Goal: Feedback & Contribution: Leave review/rating

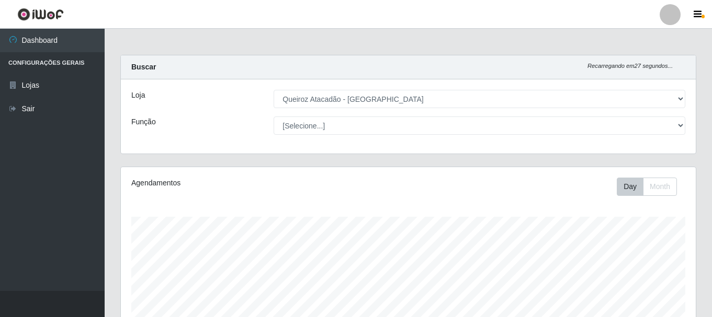
select select "464"
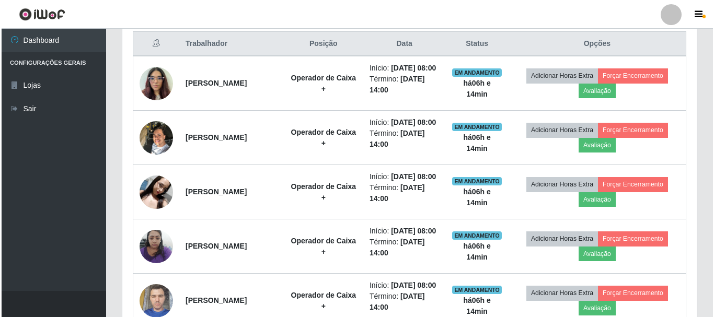
scroll to position [410, 0]
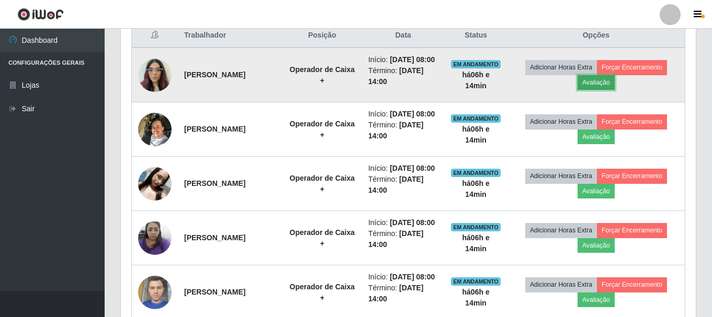
click at [600, 87] on button "Avaliação" at bounding box center [595, 82] width 37 height 15
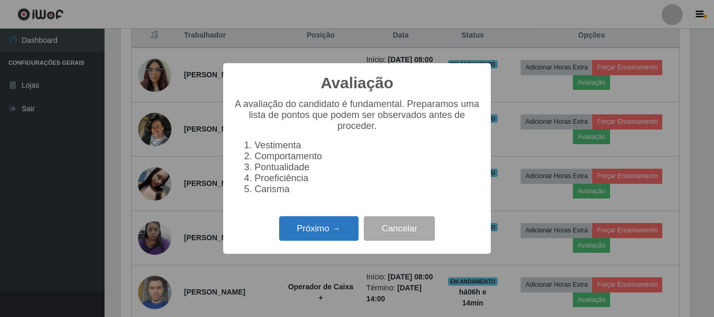
click at [315, 232] on button "Próximo →" at bounding box center [318, 228] width 79 height 25
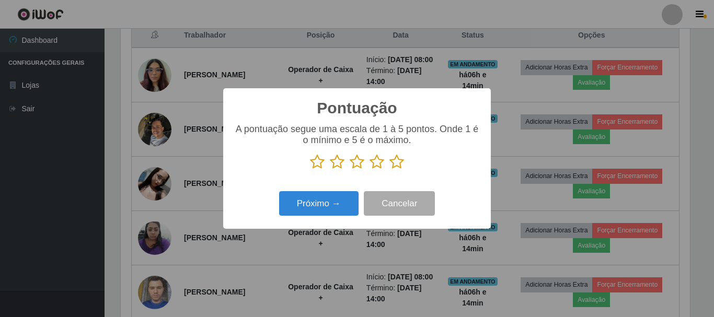
click at [398, 163] on icon at bounding box center [396, 162] width 15 height 16
click at [389, 170] on input "radio" at bounding box center [389, 170] width 0 height 0
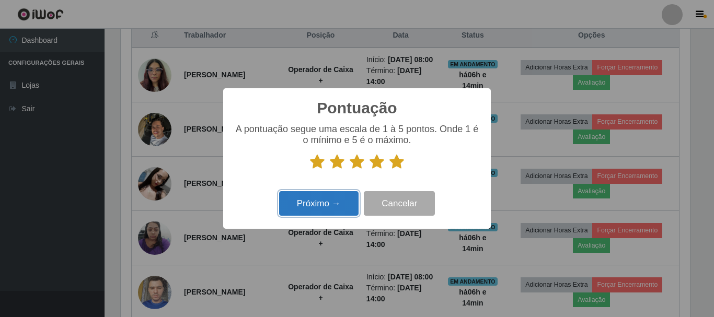
click at [319, 200] on button "Próximo →" at bounding box center [318, 203] width 79 height 25
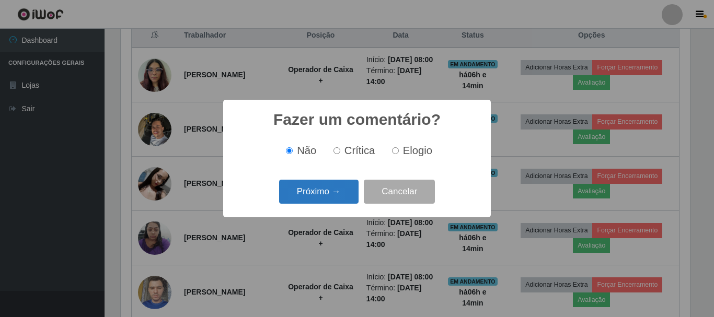
click at [323, 197] on button "Próximo →" at bounding box center [318, 192] width 79 height 25
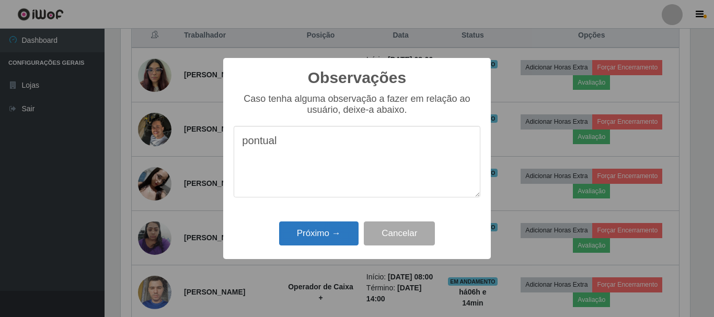
type textarea "pontual"
click at [325, 228] on button "Próximo →" at bounding box center [318, 234] width 79 height 25
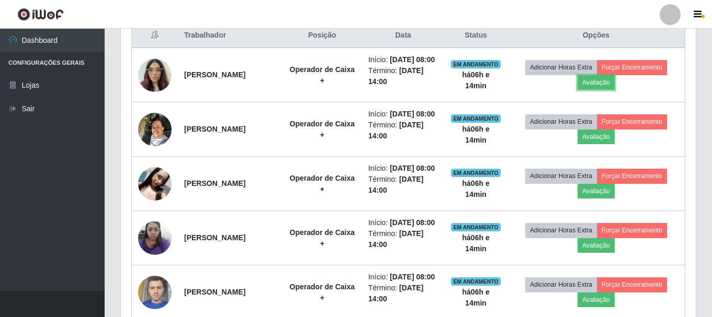
scroll to position [217, 575]
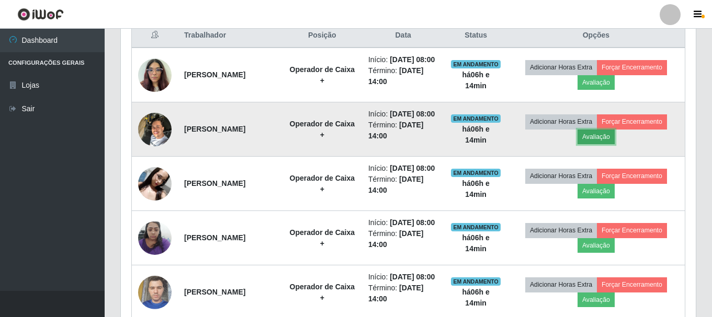
click at [603, 144] on button "Avaliação" at bounding box center [595, 137] width 37 height 15
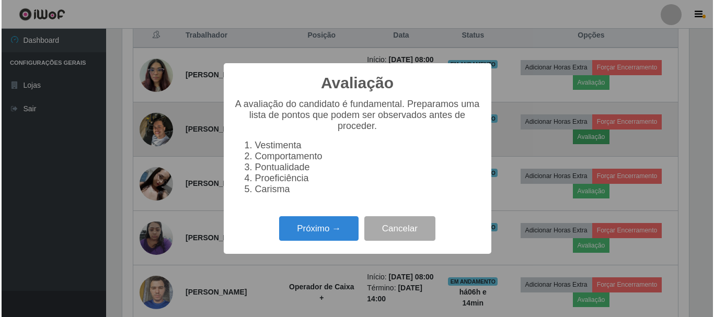
scroll to position [217, 569]
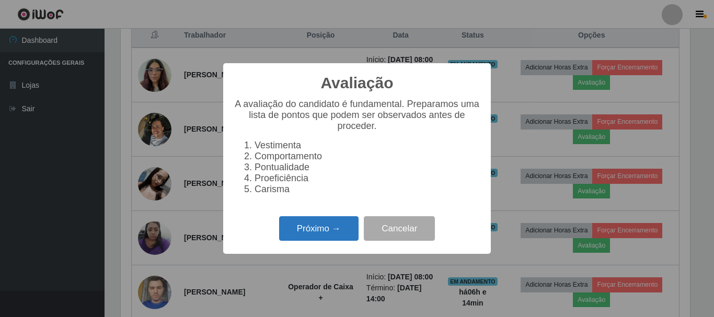
click at [335, 236] on button "Próximo →" at bounding box center [318, 228] width 79 height 25
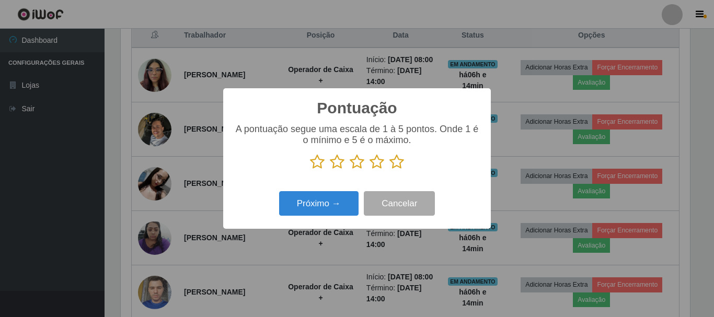
click at [398, 162] on icon at bounding box center [396, 162] width 15 height 16
click at [389, 170] on input "radio" at bounding box center [389, 170] width 0 height 0
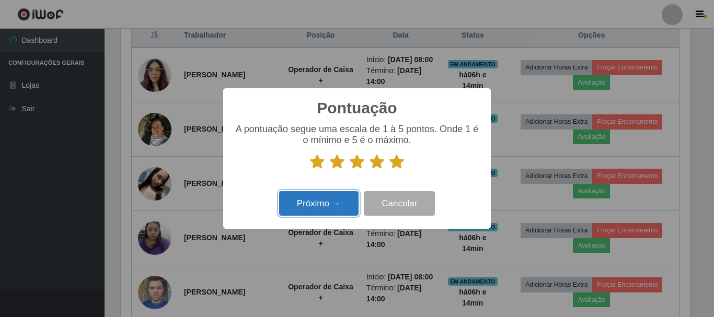
click at [331, 209] on button "Próximo →" at bounding box center [318, 203] width 79 height 25
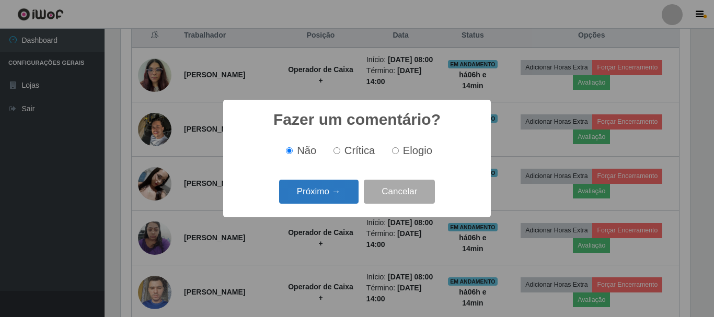
click at [320, 189] on button "Próximo →" at bounding box center [318, 192] width 79 height 25
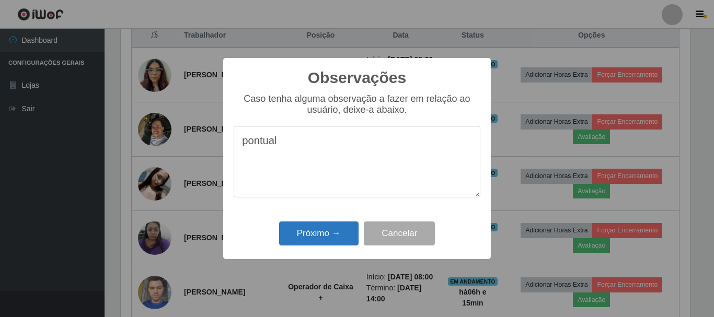
type textarea "pontual"
click at [322, 243] on button "Próximo →" at bounding box center [318, 234] width 79 height 25
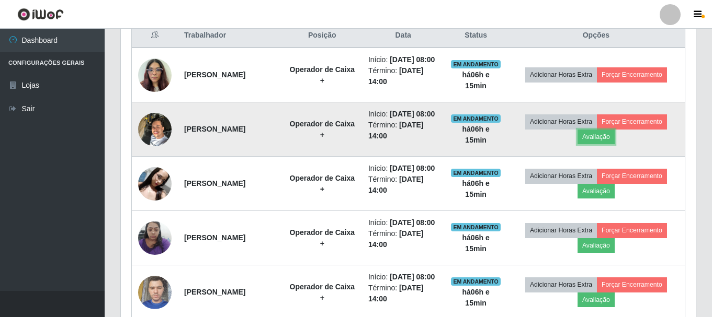
scroll to position [217, 575]
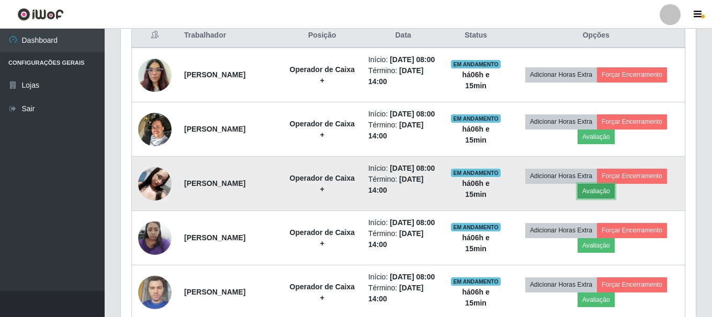
click at [603, 199] on button "Avaliação" at bounding box center [595, 191] width 37 height 15
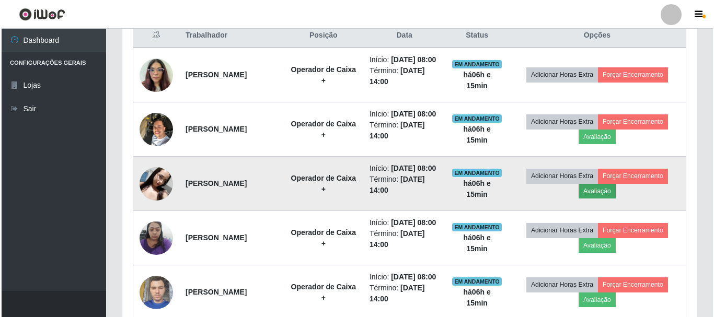
scroll to position [217, 569]
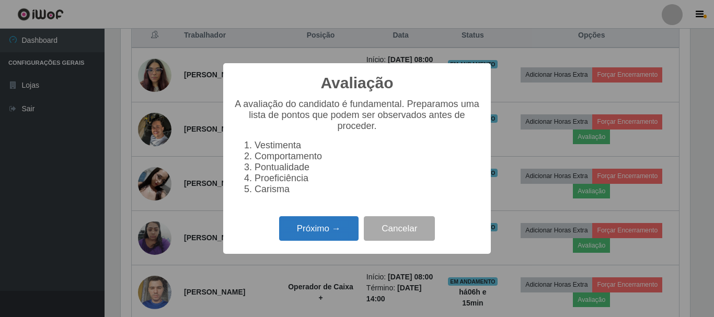
click at [343, 238] on button "Próximo →" at bounding box center [318, 228] width 79 height 25
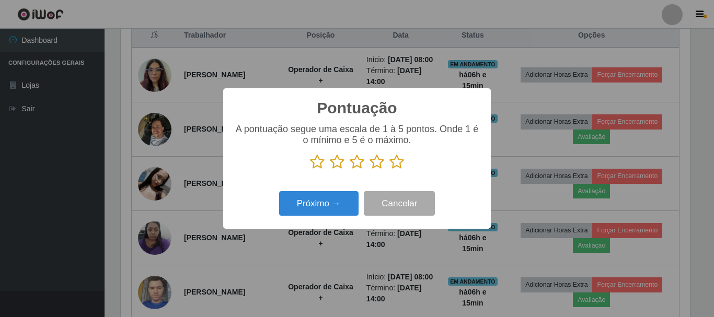
click at [395, 164] on icon at bounding box center [396, 162] width 15 height 16
click at [389, 170] on input "radio" at bounding box center [389, 170] width 0 height 0
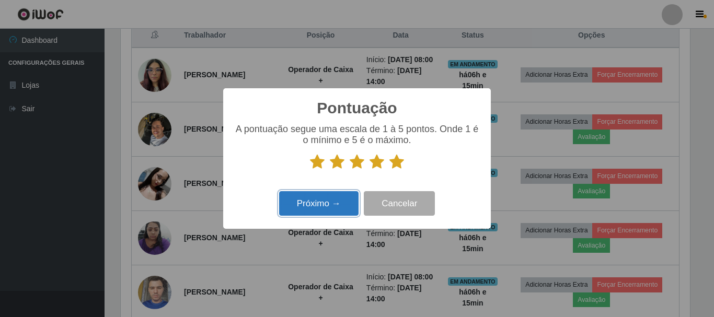
click at [331, 204] on button "Próximo →" at bounding box center [318, 203] width 79 height 25
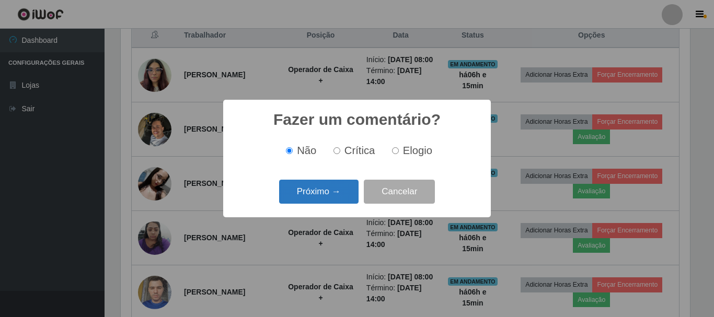
click at [345, 199] on button "Próximo →" at bounding box center [318, 192] width 79 height 25
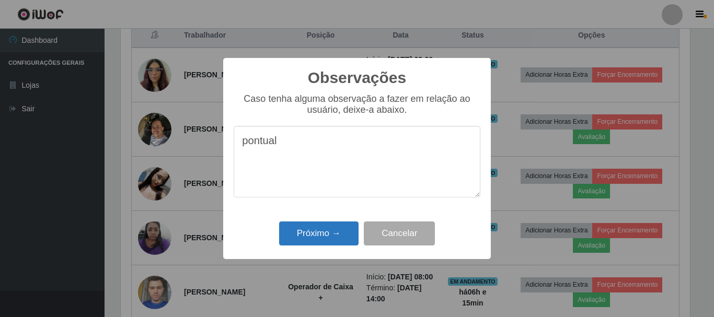
type textarea "pontual"
click at [328, 236] on button "Próximo →" at bounding box center [318, 234] width 79 height 25
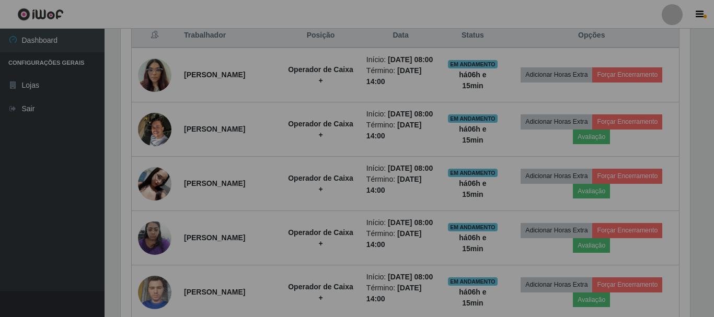
scroll to position [217, 575]
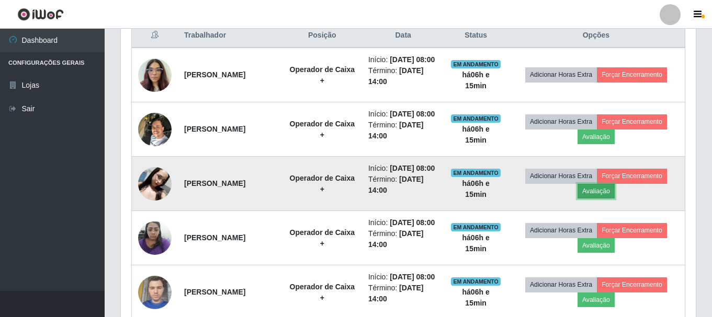
click at [598, 199] on button "Avaliação" at bounding box center [595, 191] width 37 height 15
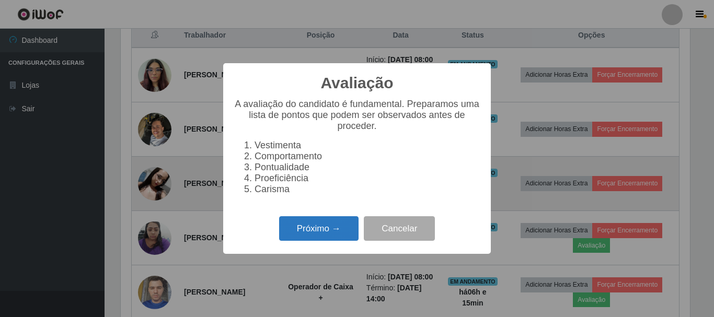
click at [331, 233] on button "Próximo →" at bounding box center [318, 228] width 79 height 25
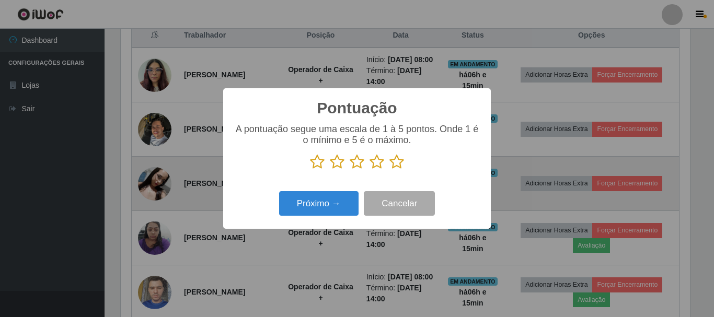
scroll to position [522579, 522227]
click at [399, 163] on icon at bounding box center [396, 162] width 15 height 16
click at [389, 170] on input "radio" at bounding box center [389, 170] width 0 height 0
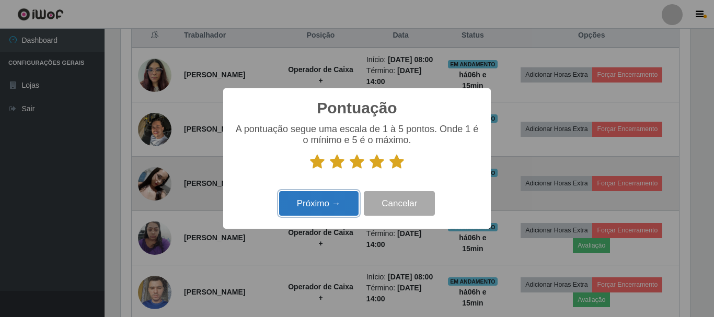
click at [311, 208] on button "Próximo →" at bounding box center [318, 203] width 79 height 25
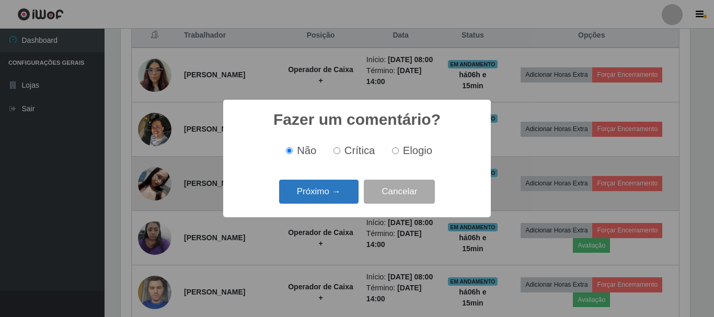
click at [343, 188] on button "Próximo →" at bounding box center [318, 192] width 79 height 25
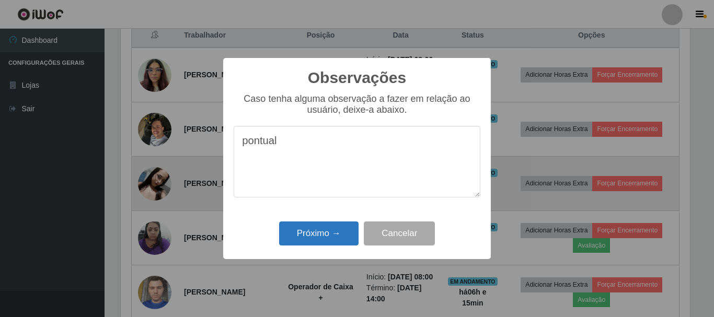
type textarea "pontual"
click at [328, 243] on button "Próximo →" at bounding box center [318, 234] width 79 height 25
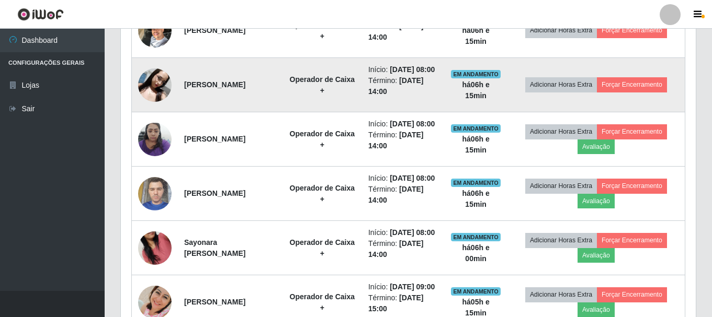
scroll to position [515, 0]
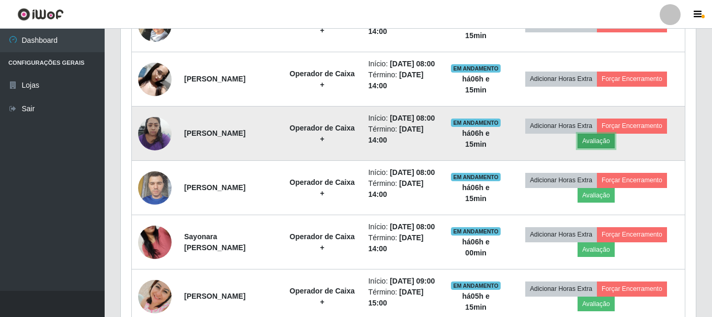
click at [597, 148] on button "Avaliação" at bounding box center [595, 141] width 37 height 15
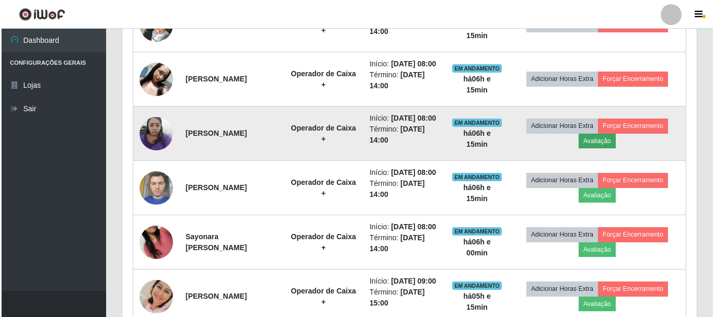
scroll to position [217, 569]
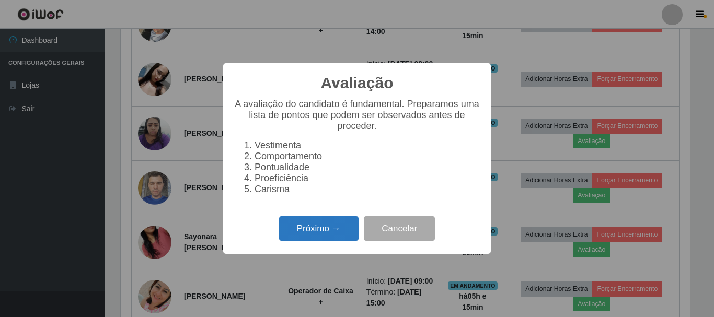
click at [326, 235] on button "Próximo →" at bounding box center [318, 228] width 79 height 25
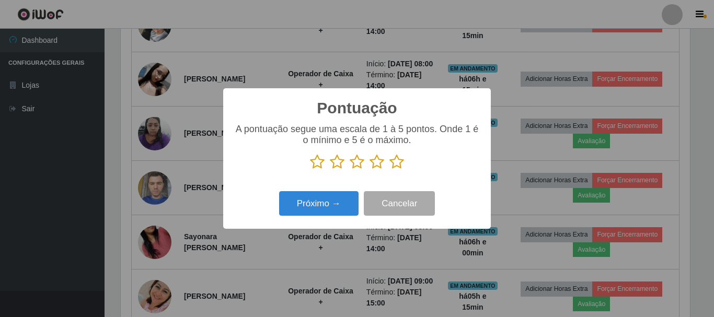
click at [397, 163] on icon at bounding box center [396, 162] width 15 height 16
click at [389, 170] on input "radio" at bounding box center [389, 170] width 0 height 0
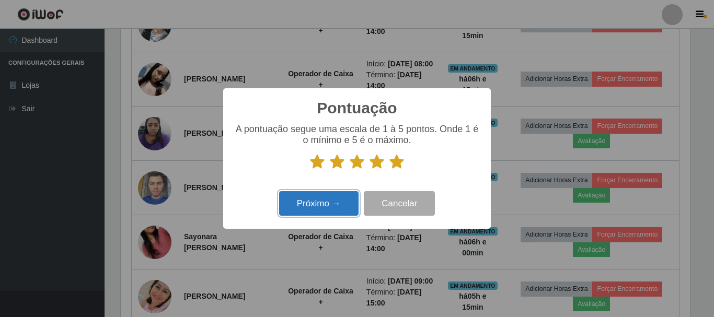
click at [340, 200] on button "Próximo →" at bounding box center [318, 203] width 79 height 25
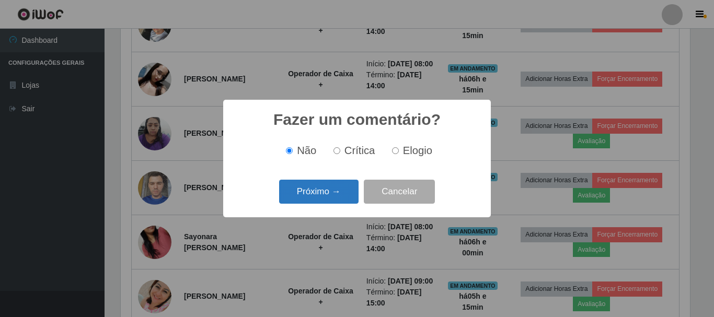
click at [330, 187] on button "Próximo →" at bounding box center [318, 192] width 79 height 25
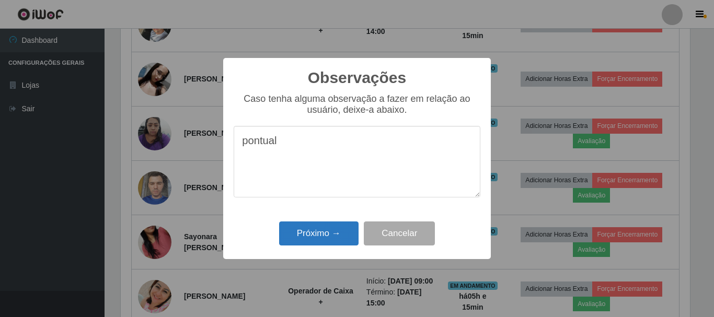
type textarea "pontual"
click at [326, 234] on button "Próximo →" at bounding box center [318, 234] width 79 height 25
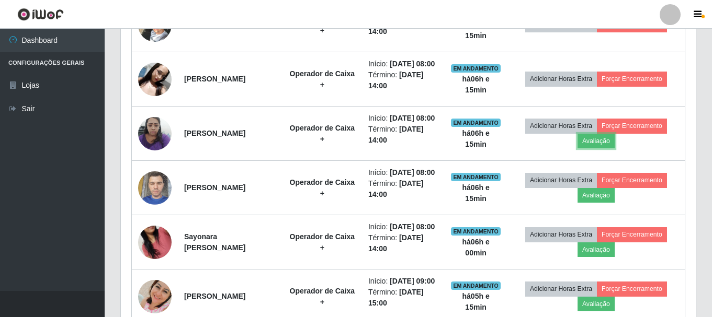
scroll to position [217, 575]
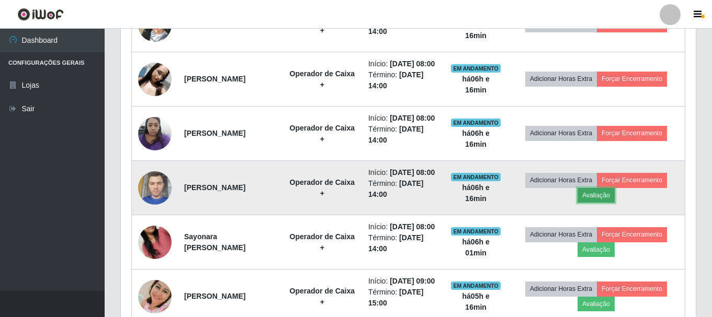
click at [599, 203] on button "Avaliação" at bounding box center [595, 195] width 37 height 15
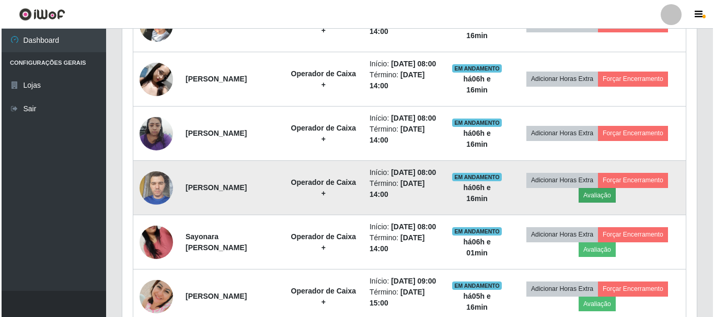
scroll to position [217, 569]
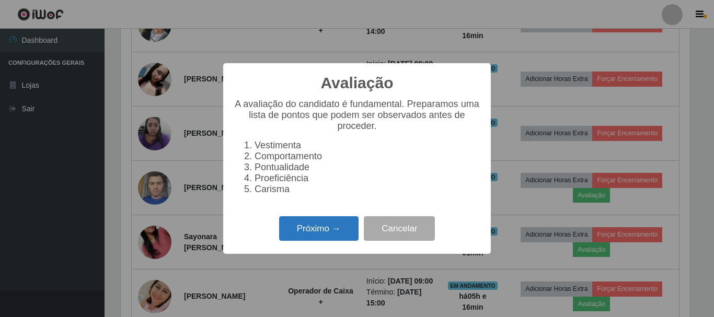
click at [311, 231] on button "Próximo →" at bounding box center [318, 228] width 79 height 25
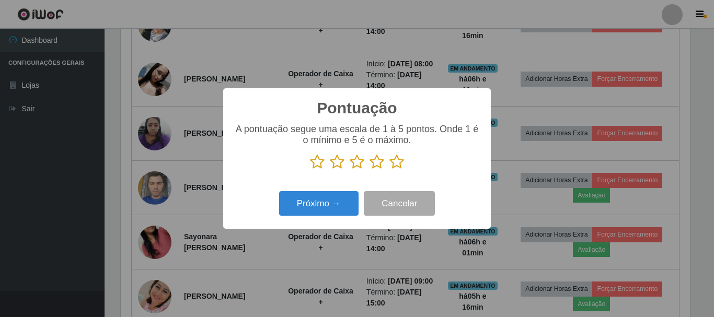
click at [398, 164] on icon at bounding box center [396, 162] width 15 height 16
click at [389, 170] on input "radio" at bounding box center [389, 170] width 0 height 0
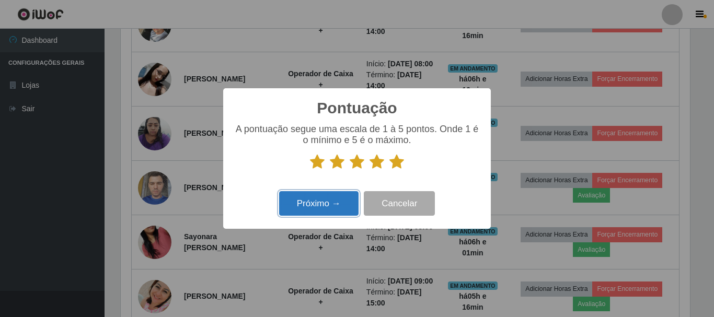
click at [334, 201] on button "Próximo →" at bounding box center [318, 203] width 79 height 25
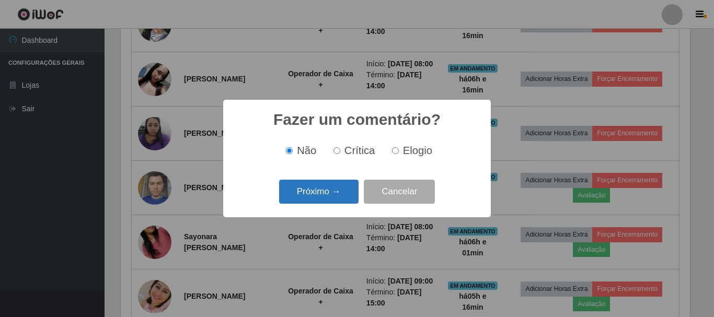
click at [350, 189] on button "Próximo →" at bounding box center [318, 192] width 79 height 25
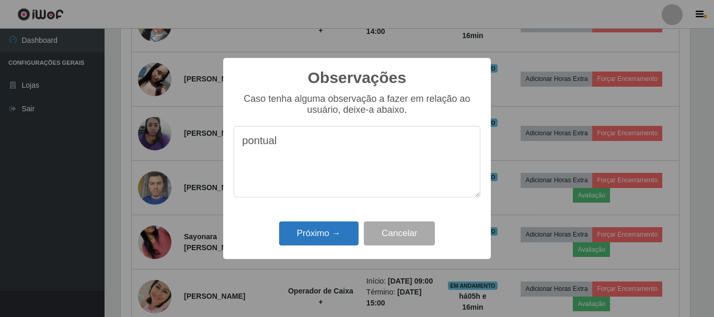
type textarea "pontual"
click at [322, 232] on button "Próximo →" at bounding box center [318, 234] width 79 height 25
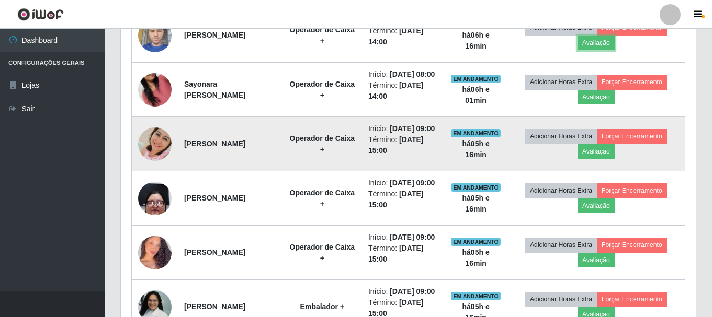
scroll to position [672, 0]
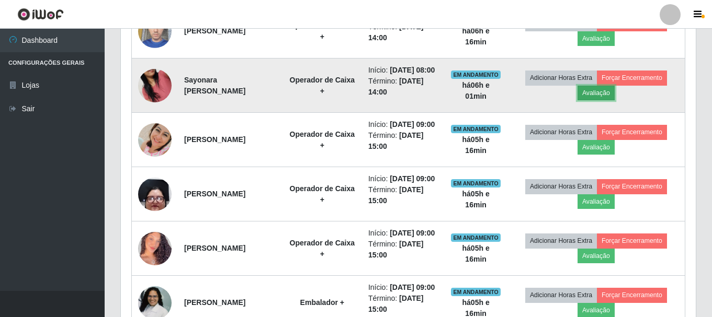
click at [602, 100] on button "Avaliação" at bounding box center [595, 93] width 37 height 15
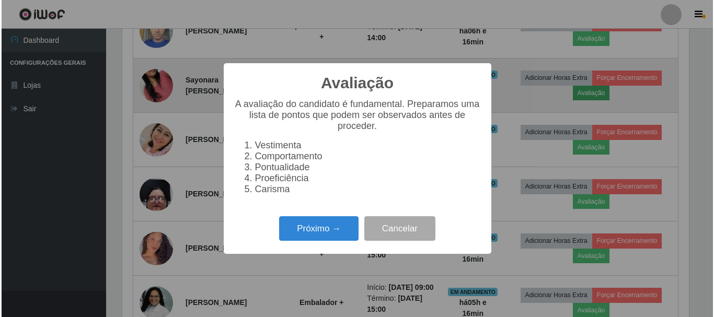
scroll to position [217, 569]
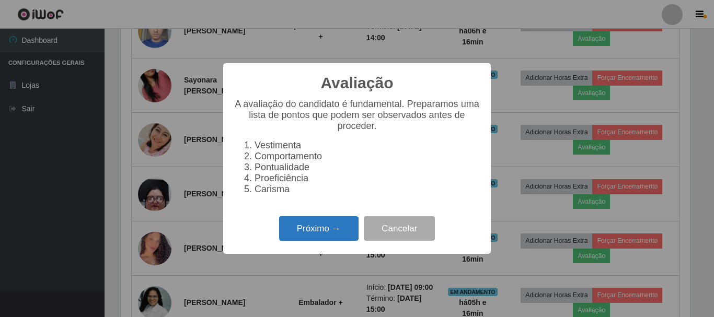
click at [311, 239] on button "Próximo →" at bounding box center [318, 228] width 79 height 25
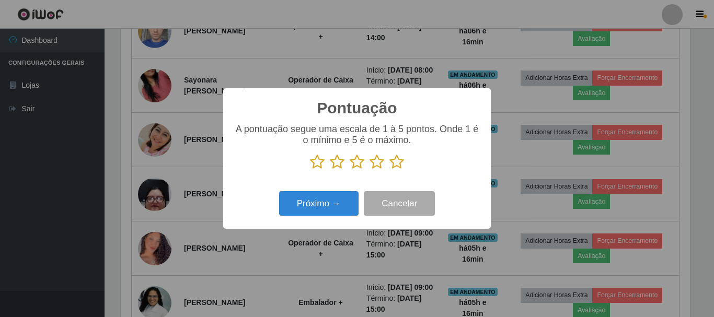
scroll to position [522579, 522227]
click at [397, 162] on icon at bounding box center [396, 162] width 15 height 16
click at [389, 170] on input "radio" at bounding box center [389, 170] width 0 height 0
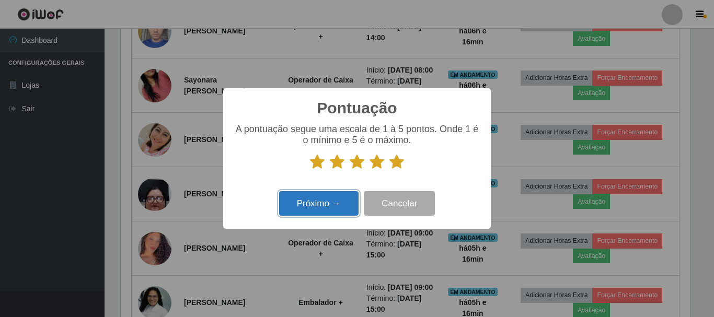
click at [308, 205] on button "Próximo →" at bounding box center [318, 203] width 79 height 25
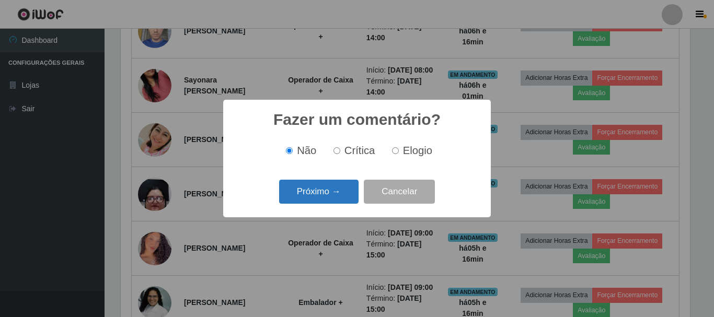
click at [327, 187] on button "Próximo →" at bounding box center [318, 192] width 79 height 25
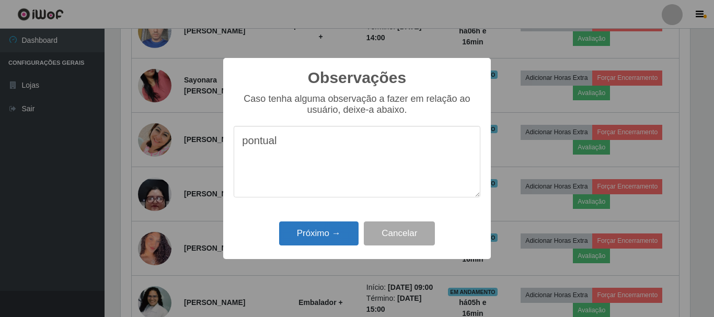
type textarea "pontual"
click at [329, 233] on button "Próximo →" at bounding box center [318, 234] width 79 height 25
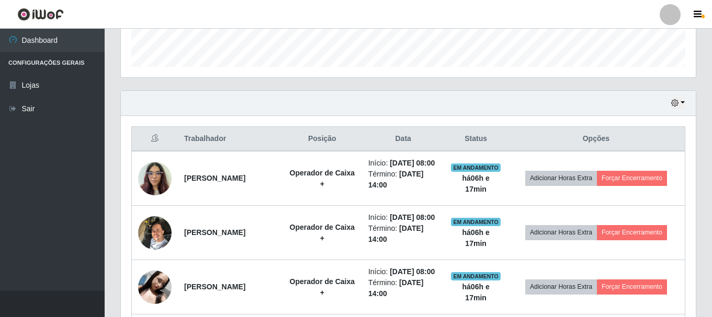
scroll to position [306, 0]
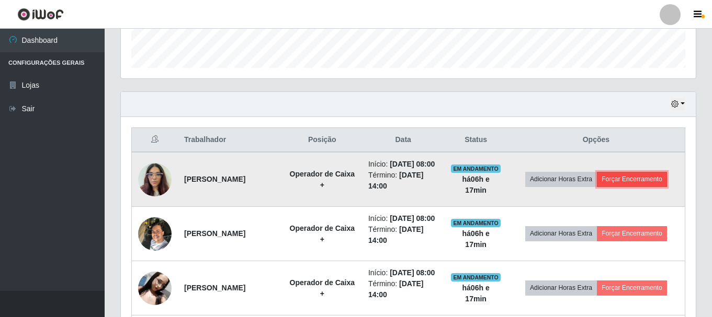
click at [639, 182] on button "Forçar Encerramento" at bounding box center [632, 179] width 70 height 15
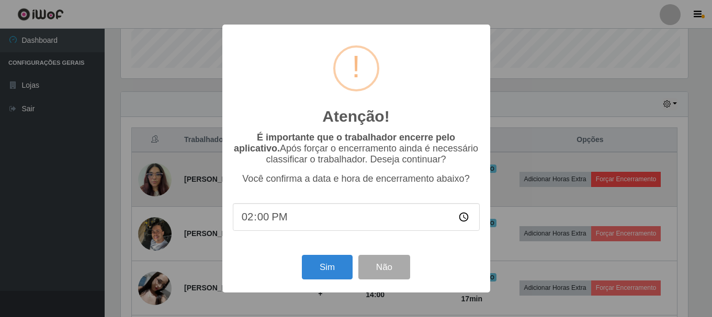
scroll to position [217, 569]
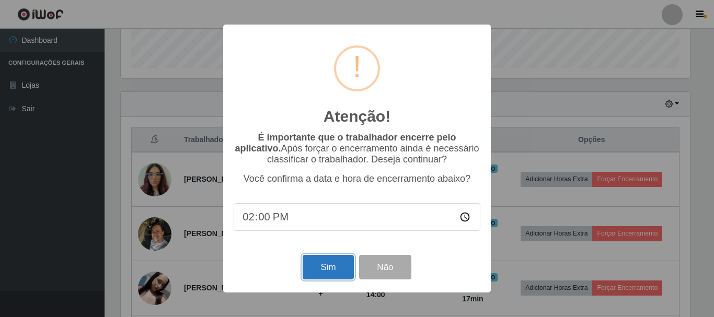
click at [342, 276] on button "Sim" at bounding box center [328, 267] width 51 height 25
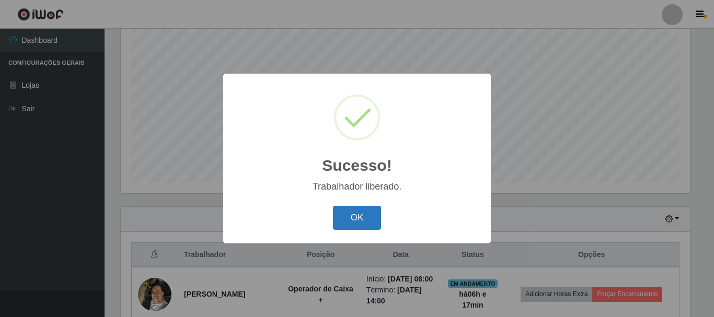
click at [352, 217] on button "OK" at bounding box center [357, 218] width 49 height 25
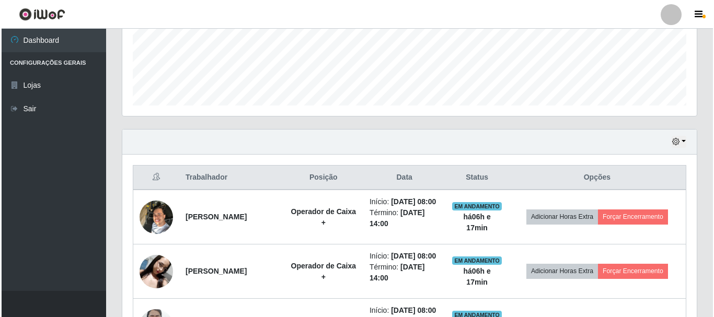
scroll to position [348, 0]
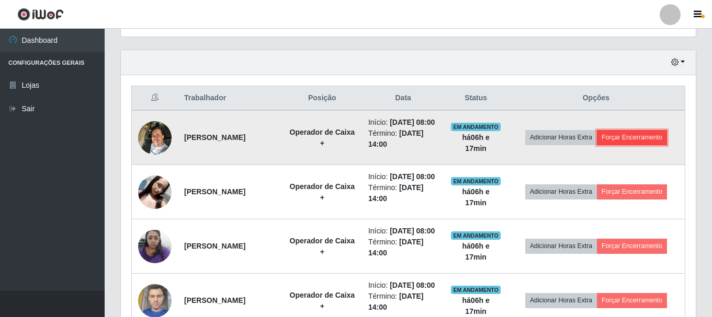
click at [636, 142] on button "Forçar Encerramento" at bounding box center [632, 137] width 70 height 15
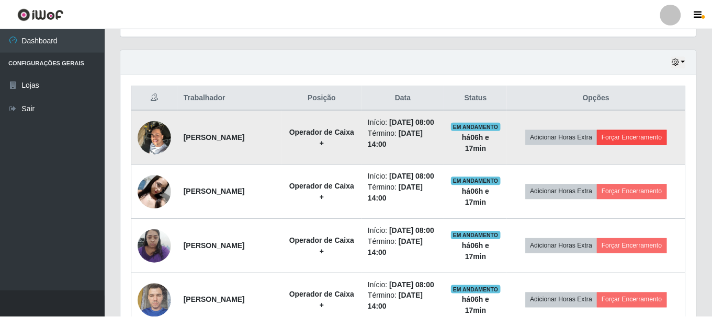
scroll to position [217, 569]
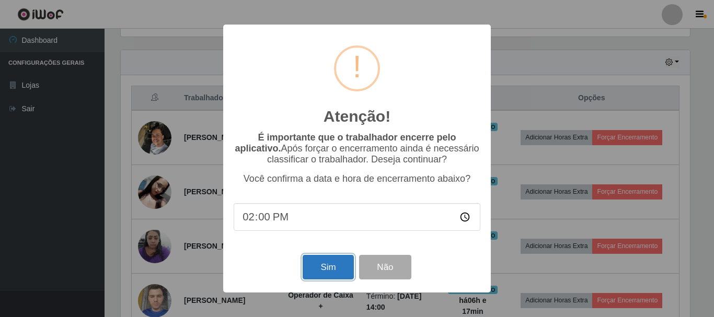
click at [325, 274] on button "Sim" at bounding box center [328, 267] width 51 height 25
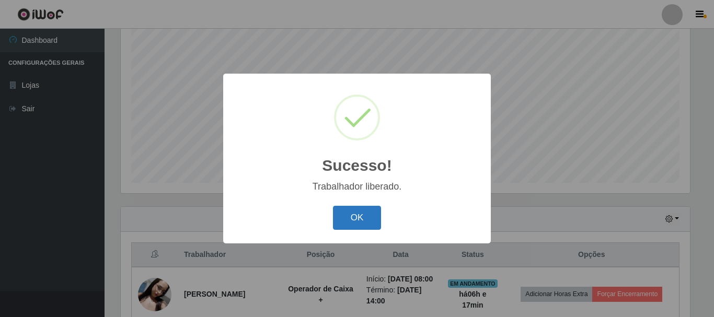
click at [366, 223] on button "OK" at bounding box center [357, 218] width 49 height 25
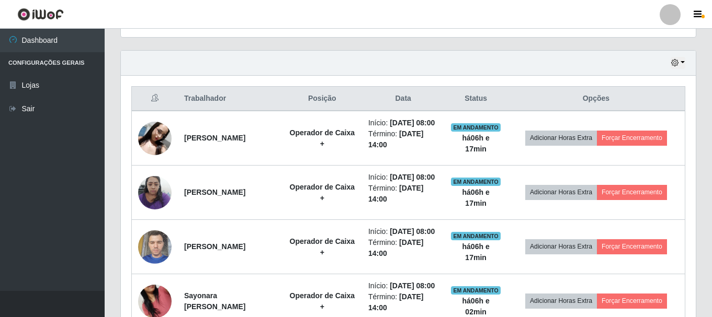
scroll to position [348, 0]
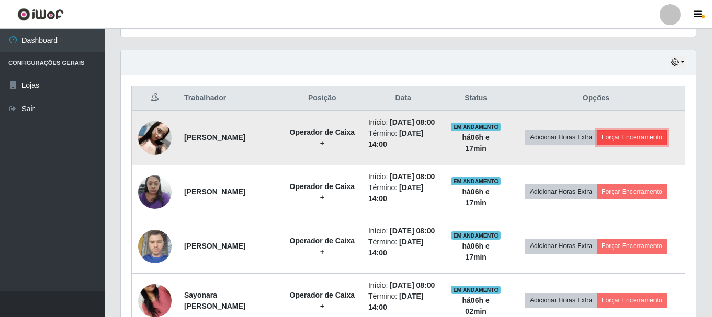
click at [644, 145] on button "Forçar Encerramento" at bounding box center [632, 137] width 70 height 15
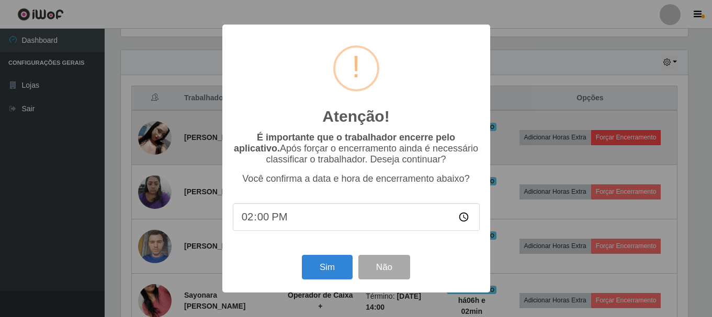
scroll to position [217, 569]
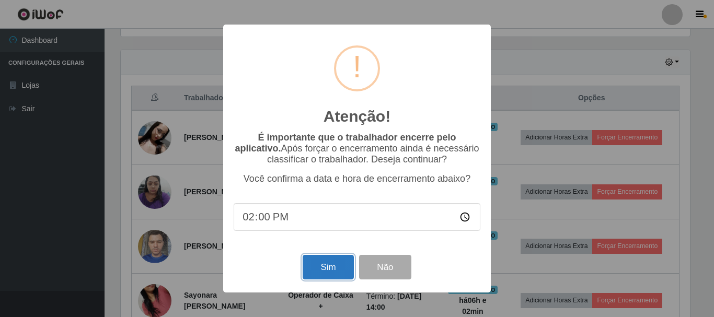
click at [329, 272] on button "Sim" at bounding box center [328, 267] width 51 height 25
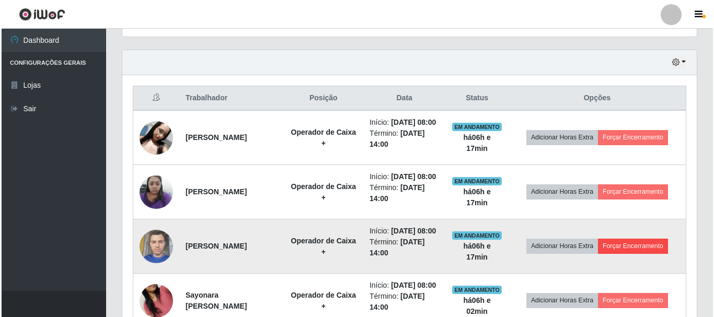
scroll to position [0, 0]
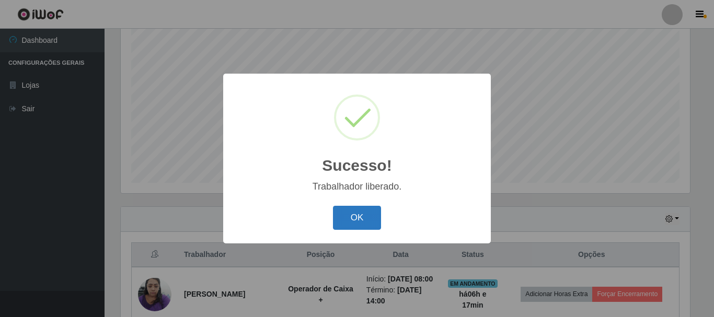
click at [349, 211] on button "OK" at bounding box center [357, 218] width 49 height 25
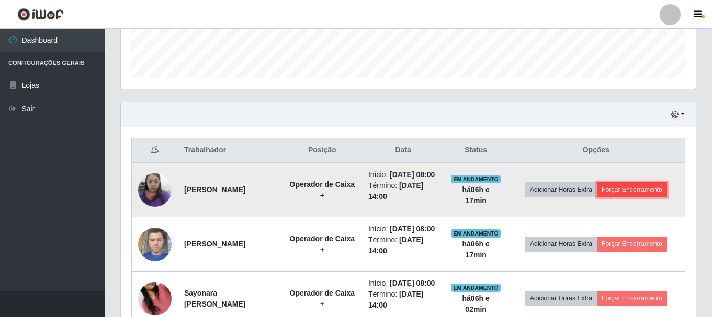
click at [629, 193] on button "Forçar Encerramento" at bounding box center [632, 189] width 70 height 15
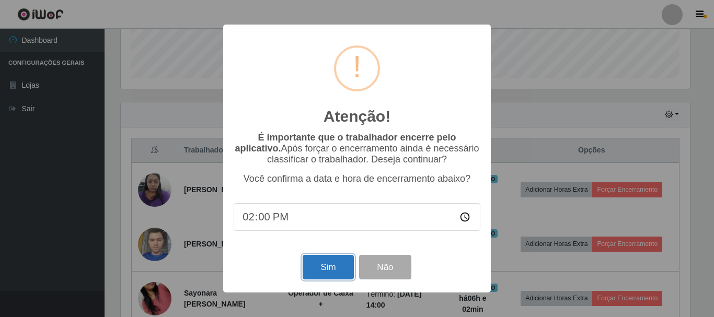
click at [322, 267] on button "Sim" at bounding box center [328, 267] width 51 height 25
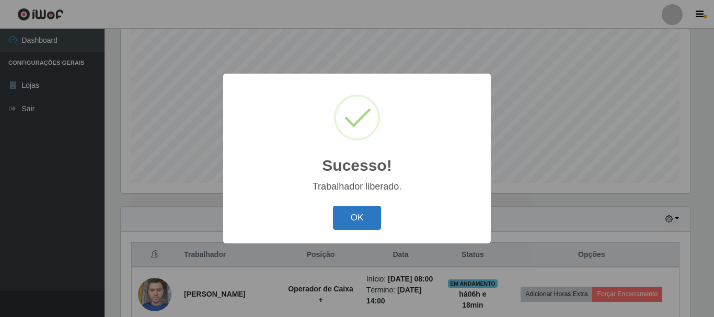
click at [364, 225] on button "OK" at bounding box center [357, 218] width 49 height 25
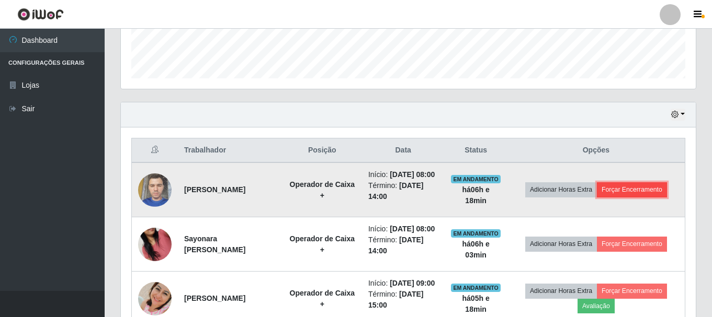
click at [640, 197] on button "Forçar Encerramento" at bounding box center [632, 189] width 70 height 15
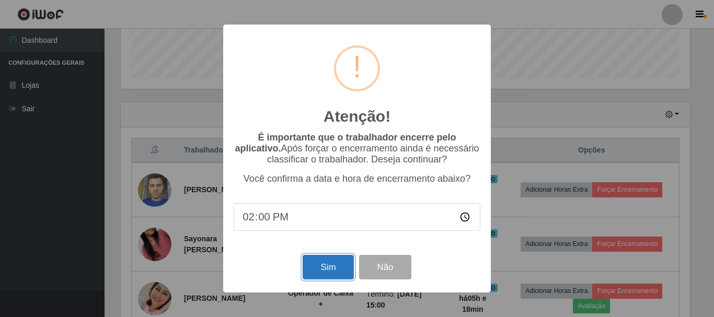
click at [334, 269] on button "Sim" at bounding box center [328, 267] width 51 height 25
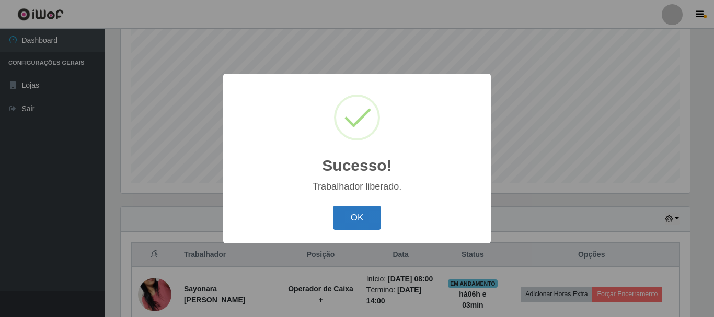
click at [354, 219] on button "OK" at bounding box center [357, 218] width 49 height 25
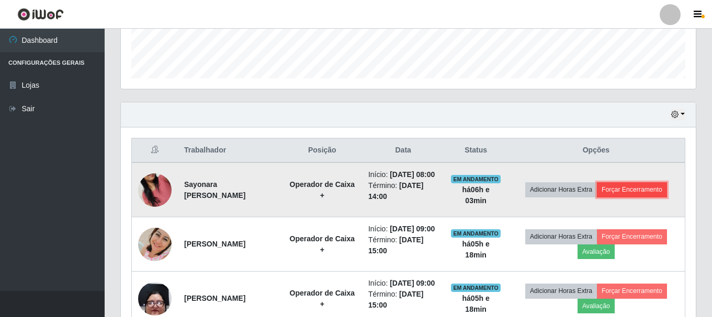
click at [638, 197] on button "Forçar Encerramento" at bounding box center [632, 189] width 70 height 15
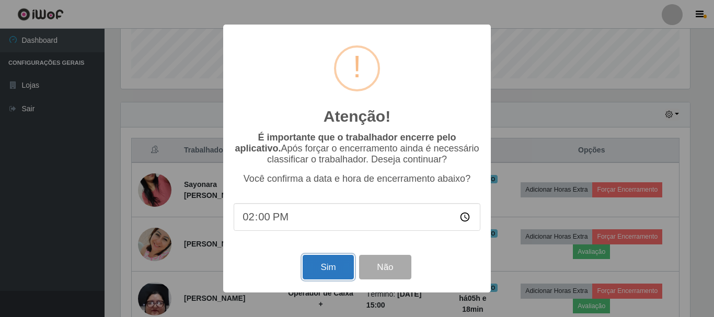
click at [332, 273] on button "Sim" at bounding box center [328, 267] width 51 height 25
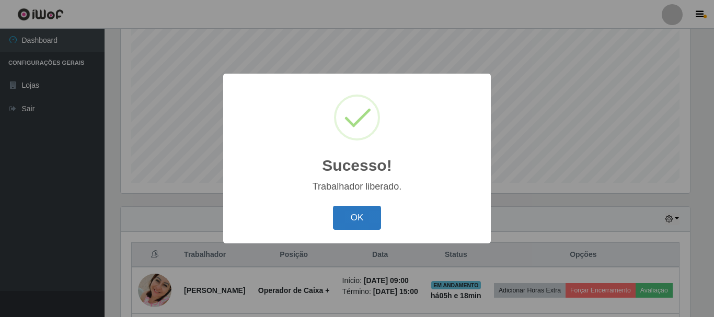
click at [352, 215] on button "OK" at bounding box center [357, 218] width 49 height 25
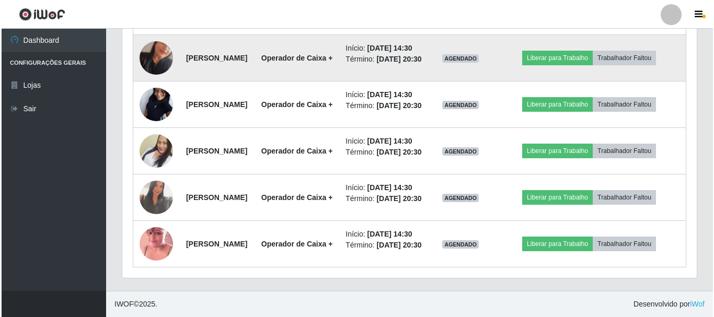
scroll to position [687, 0]
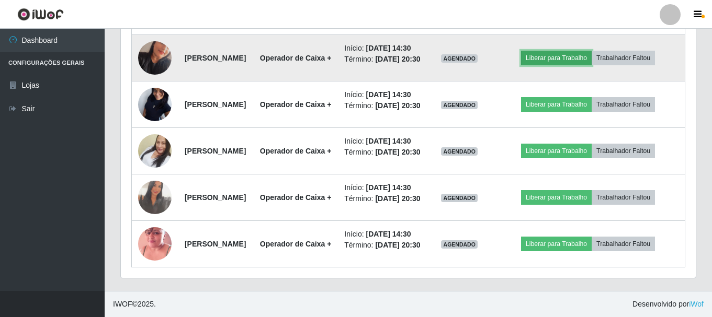
click at [559, 65] on button "Liberar para Trabalho" at bounding box center [556, 58] width 71 height 15
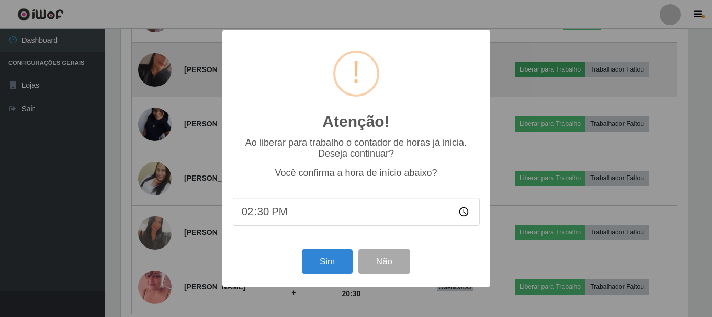
scroll to position [217, 569]
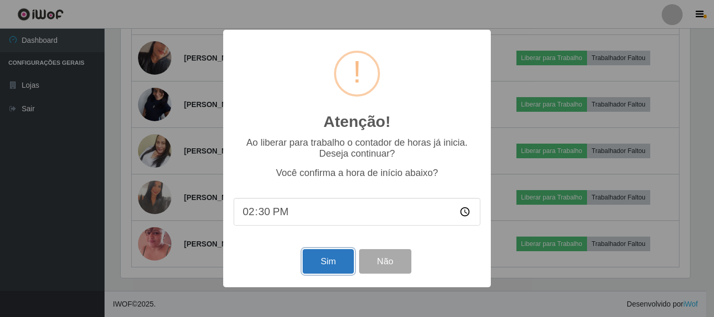
click at [331, 262] on button "Sim" at bounding box center [328, 261] width 51 height 25
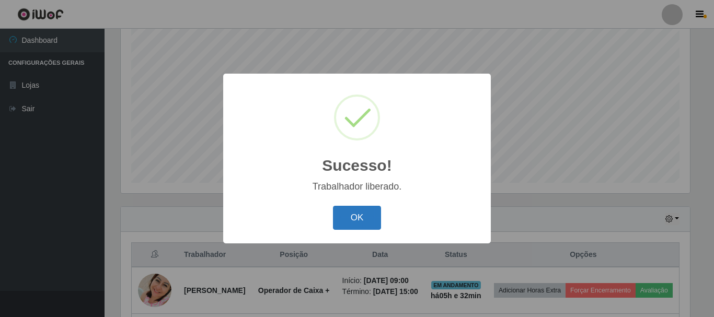
click at [365, 219] on button "OK" at bounding box center [357, 218] width 49 height 25
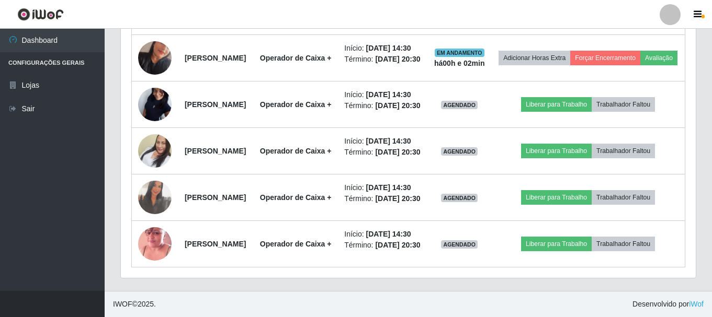
scroll to position [714, 0]
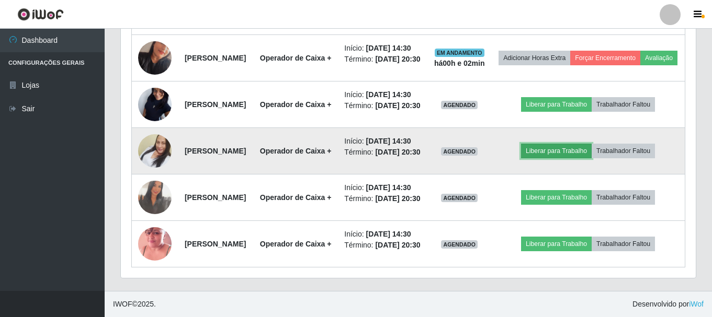
click at [567, 158] on button "Liberar para Trabalho" at bounding box center [556, 151] width 71 height 15
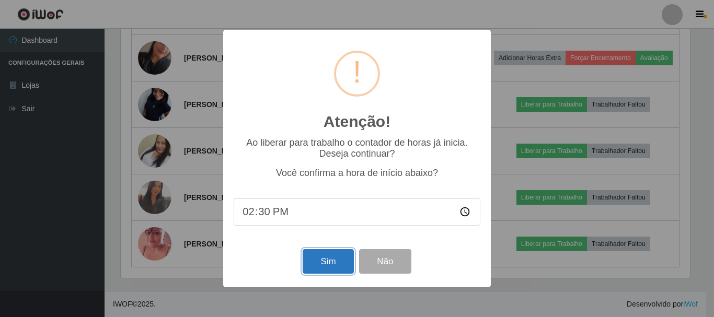
click at [342, 266] on button "Sim" at bounding box center [328, 261] width 51 height 25
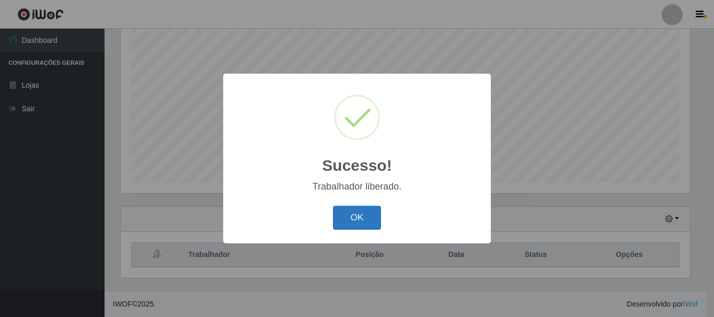
click at [352, 224] on button "OK" at bounding box center [357, 218] width 49 height 25
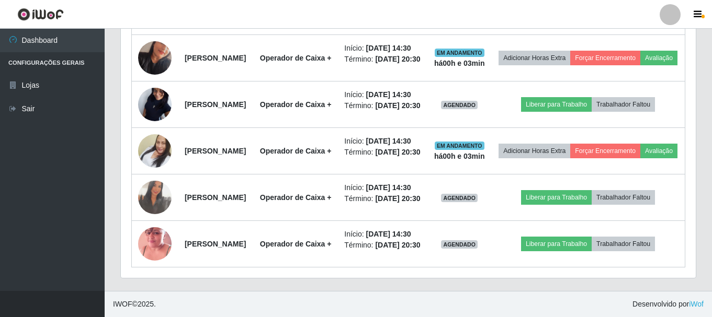
scroll to position [740, 0]
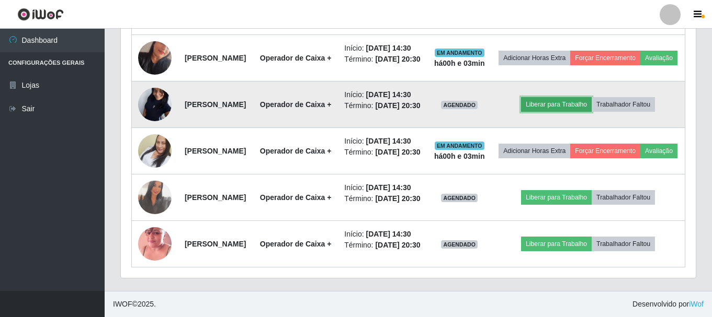
click at [570, 112] on button "Liberar para Trabalho" at bounding box center [556, 104] width 71 height 15
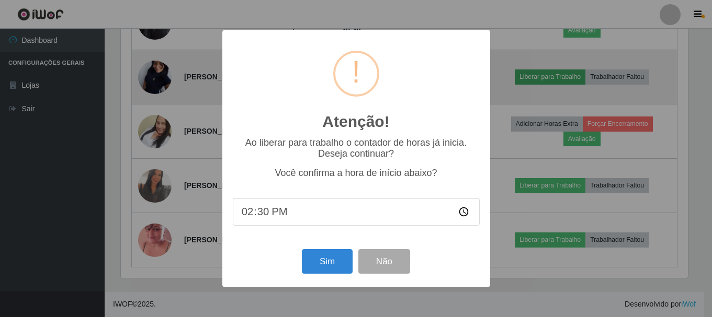
scroll to position [217, 569]
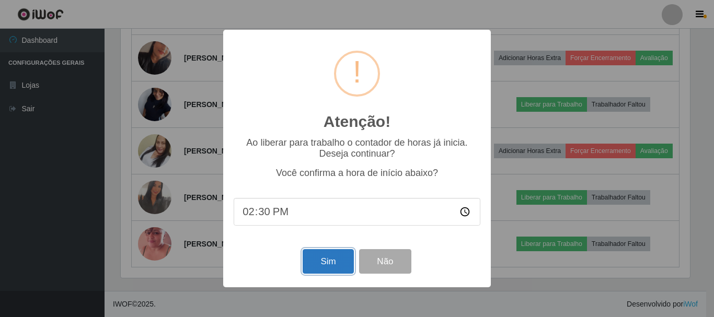
click at [325, 261] on button "Sim" at bounding box center [328, 261] width 51 height 25
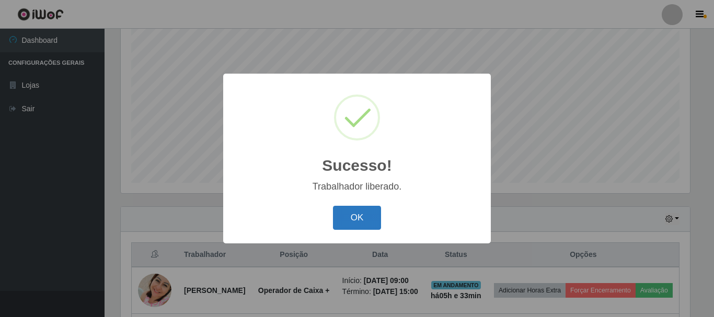
click at [348, 220] on button "OK" at bounding box center [357, 218] width 49 height 25
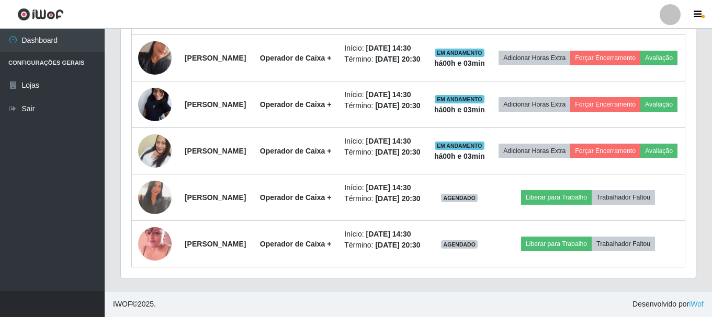
scroll to position [818, 0]
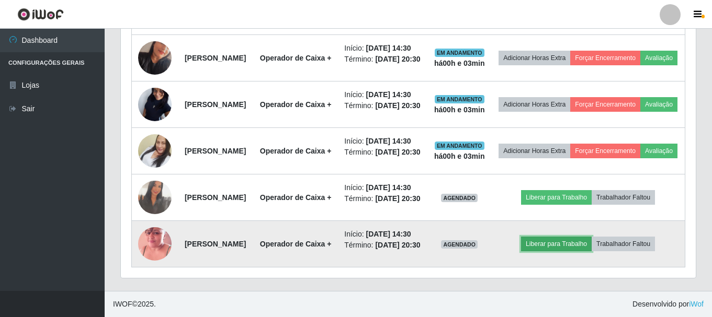
click at [555, 251] on button "Liberar para Trabalho" at bounding box center [556, 244] width 71 height 15
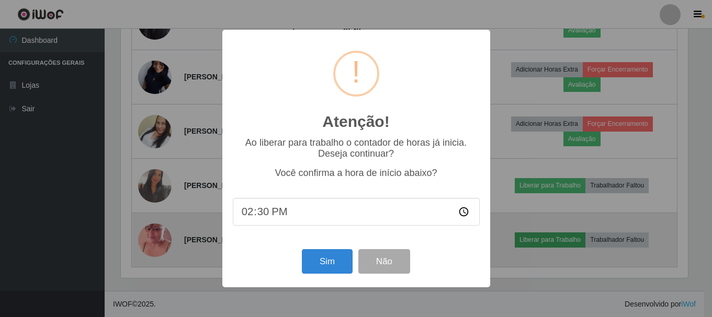
scroll to position [217, 569]
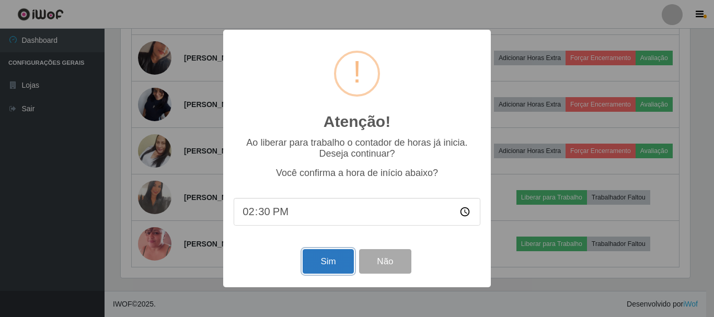
click at [334, 262] on button "Sim" at bounding box center [328, 261] width 51 height 25
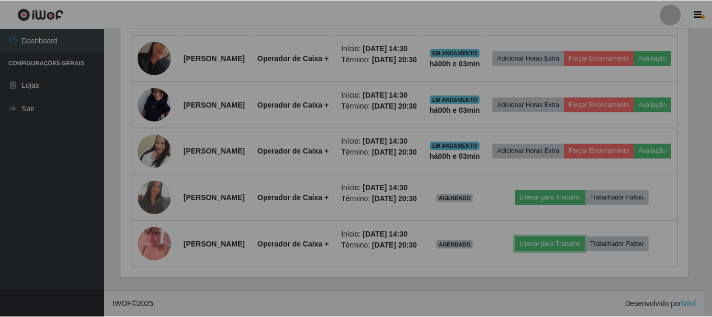
scroll to position [522579, 522222]
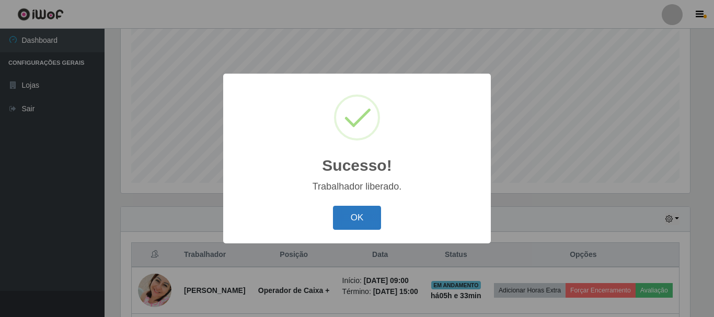
click at [357, 215] on button "OK" at bounding box center [357, 218] width 49 height 25
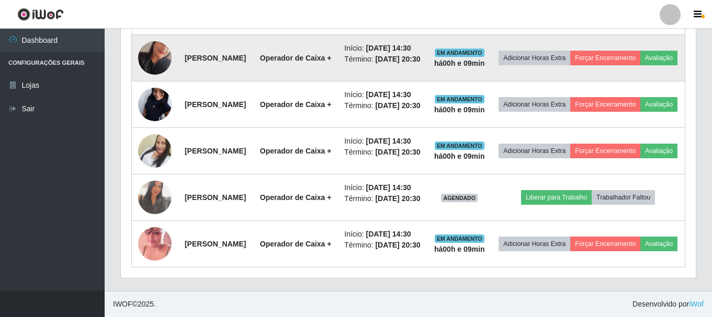
scroll to position [844, 0]
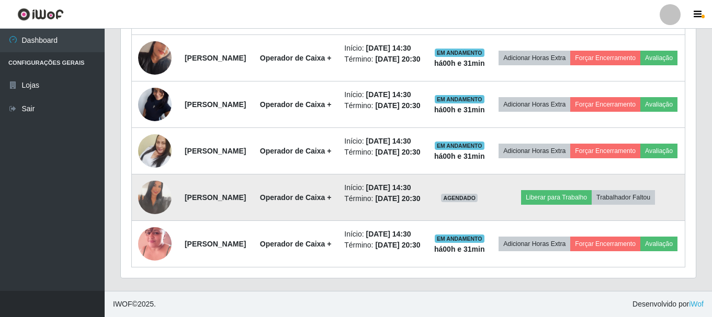
click at [247, 179] on td "[PERSON_NAME]" at bounding box center [215, 198] width 75 height 47
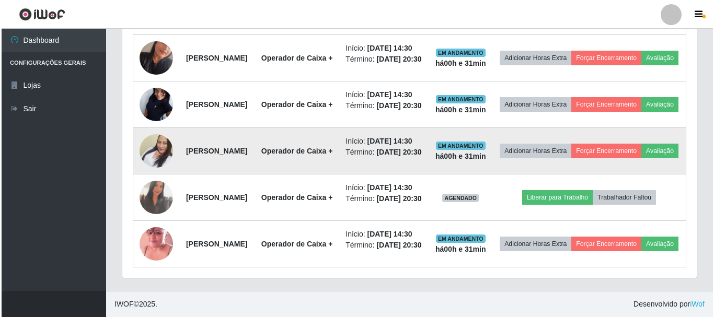
scroll to position [687, 0]
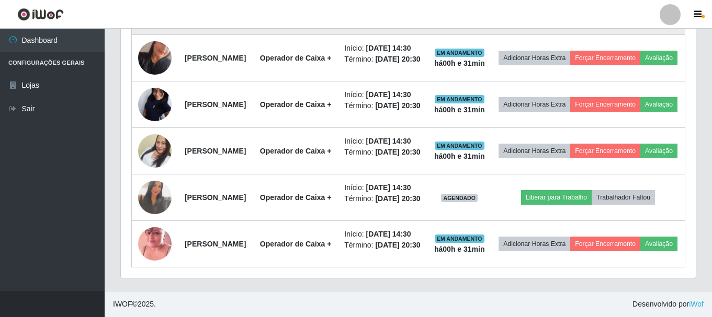
click at [640, 19] on button "Avaliação" at bounding box center [658, 11] width 37 height 15
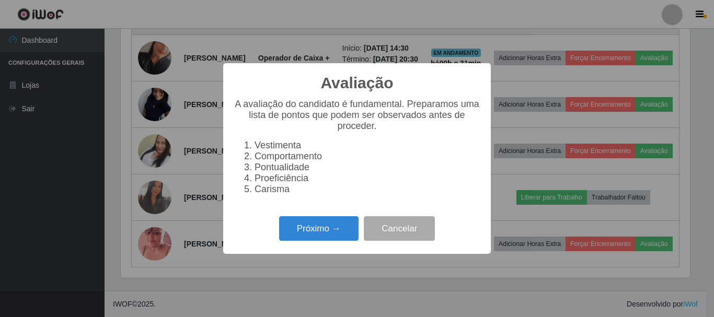
scroll to position [217, 569]
click at [316, 237] on button "Próximo →" at bounding box center [318, 228] width 79 height 25
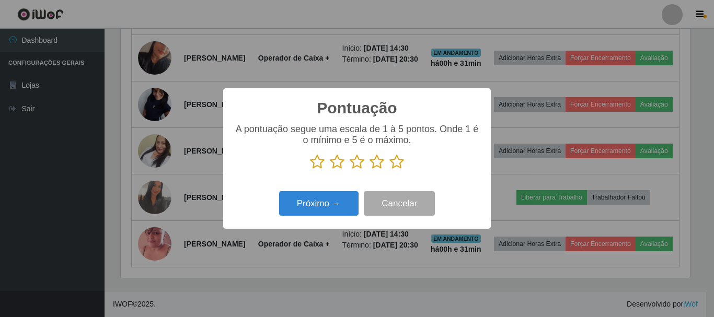
scroll to position [522579, 522227]
click at [398, 163] on icon at bounding box center [396, 162] width 15 height 16
click at [389, 170] on input "radio" at bounding box center [389, 170] width 0 height 0
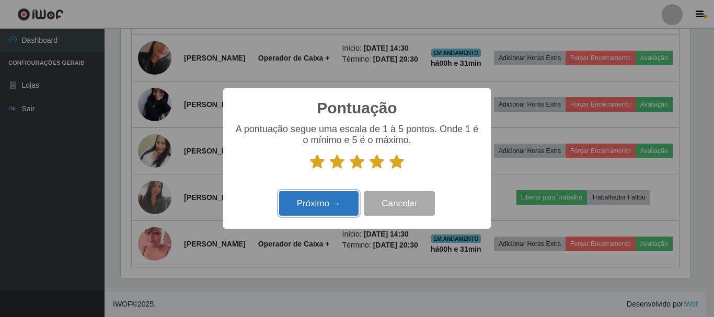
click at [338, 201] on button "Próximo →" at bounding box center [318, 203] width 79 height 25
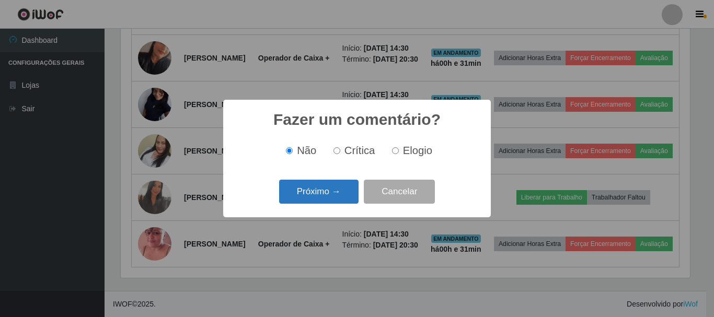
click at [334, 195] on button "Próximo →" at bounding box center [318, 192] width 79 height 25
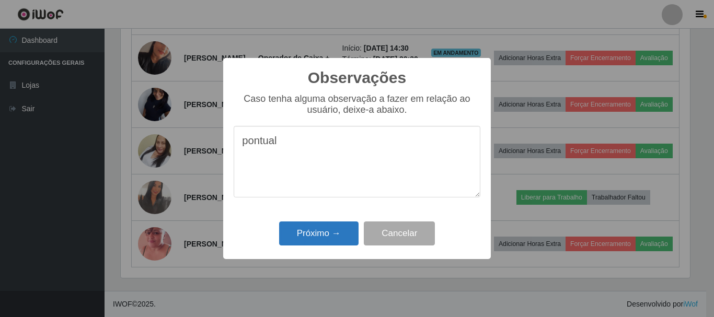
type textarea "pontual"
click at [318, 234] on button "Próximo →" at bounding box center [318, 234] width 79 height 25
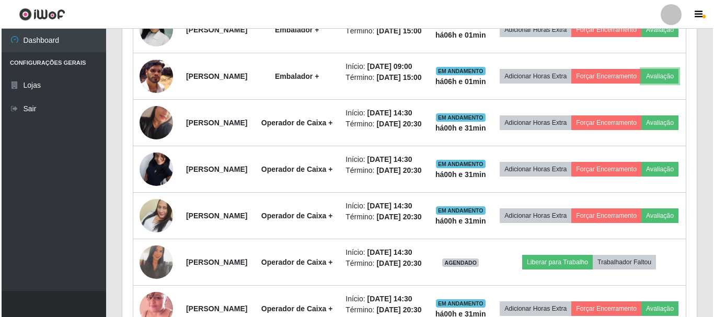
scroll to position [583, 0]
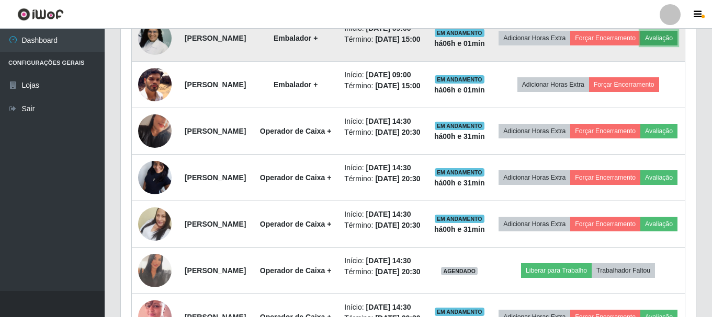
click at [640, 45] on button "Avaliação" at bounding box center [658, 38] width 37 height 15
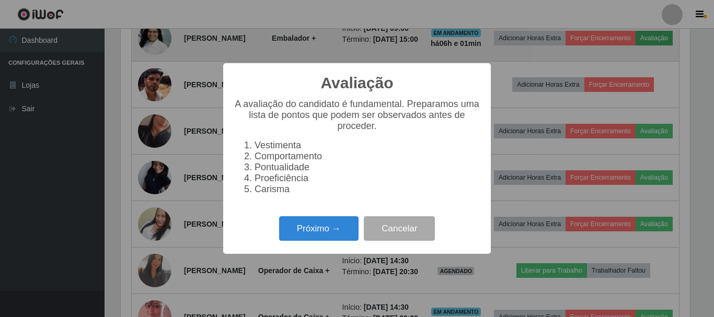
scroll to position [217, 569]
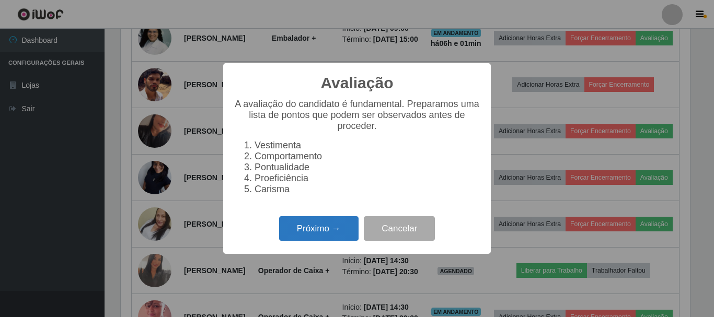
click at [314, 233] on button "Próximo →" at bounding box center [318, 228] width 79 height 25
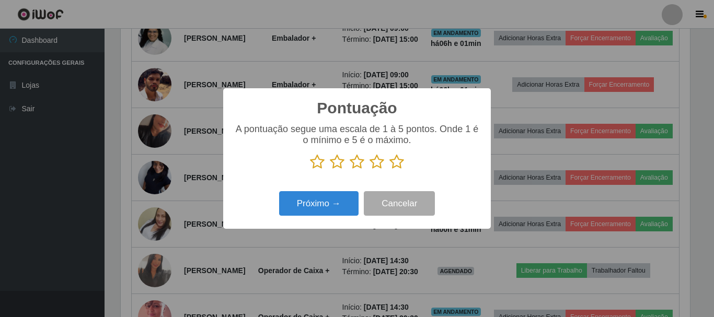
scroll to position [522579, 522227]
click at [396, 163] on icon at bounding box center [396, 162] width 15 height 16
click at [389, 170] on input "radio" at bounding box center [389, 170] width 0 height 0
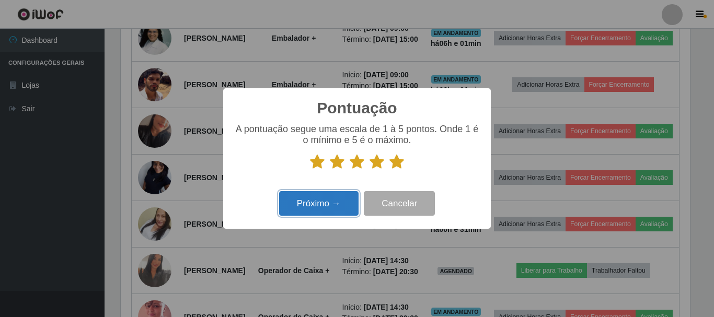
click at [328, 200] on button "Próximo →" at bounding box center [318, 203] width 79 height 25
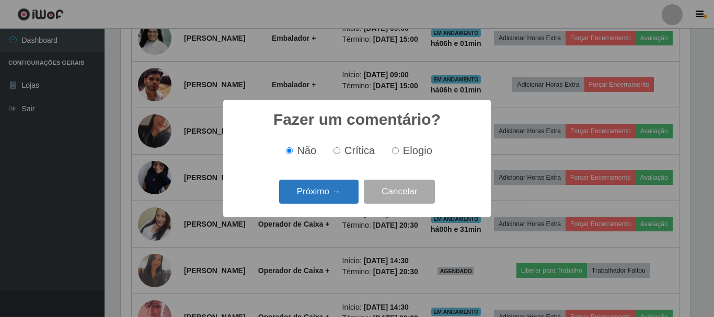
click at [334, 188] on button "Próximo →" at bounding box center [318, 192] width 79 height 25
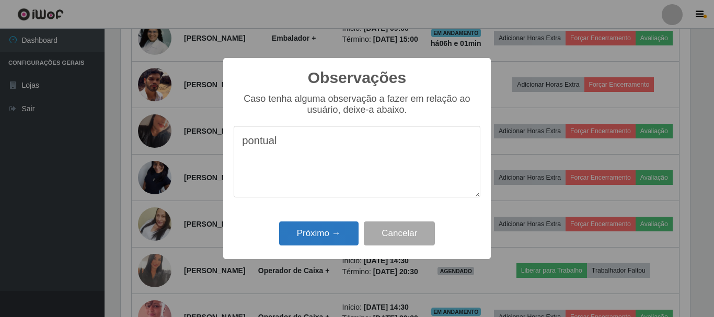
type textarea "pontual"
click at [301, 235] on button "Próximo →" at bounding box center [318, 234] width 79 height 25
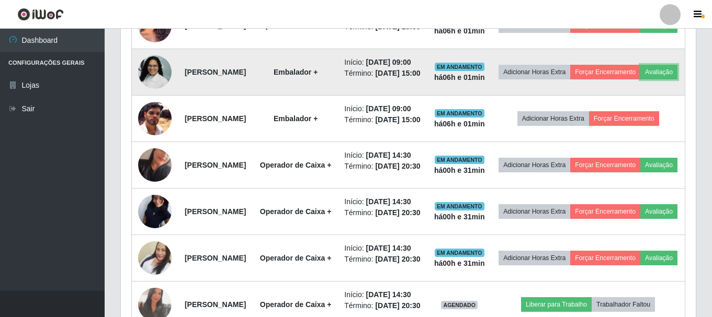
scroll to position [531, 0]
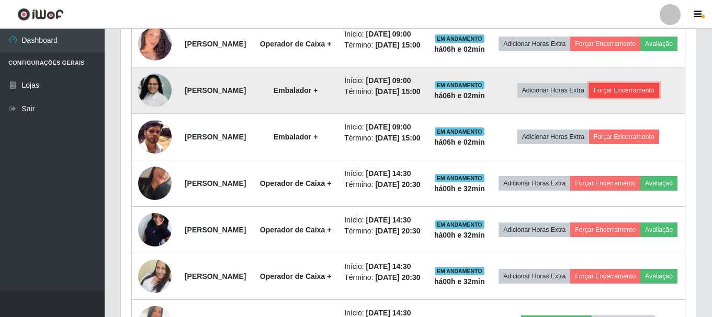
click at [633, 98] on button "Forçar Encerramento" at bounding box center [624, 90] width 70 height 15
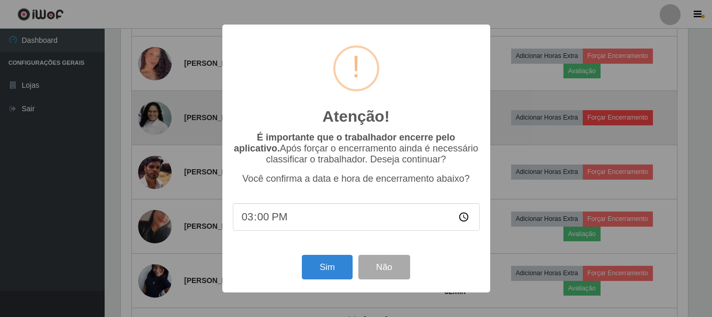
scroll to position [217, 569]
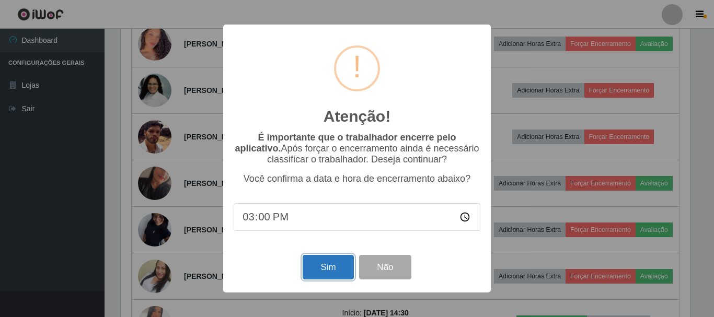
click at [328, 272] on button "Sim" at bounding box center [328, 267] width 51 height 25
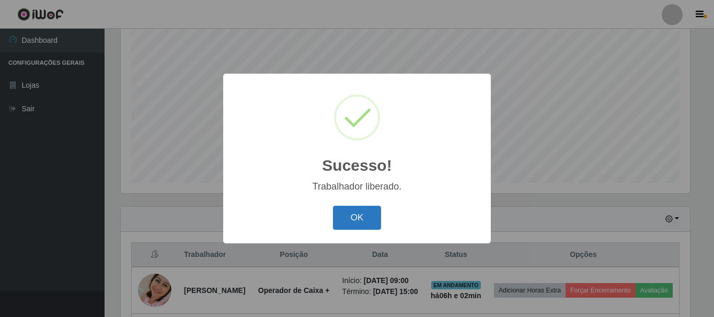
click at [366, 215] on button "OK" at bounding box center [357, 218] width 49 height 25
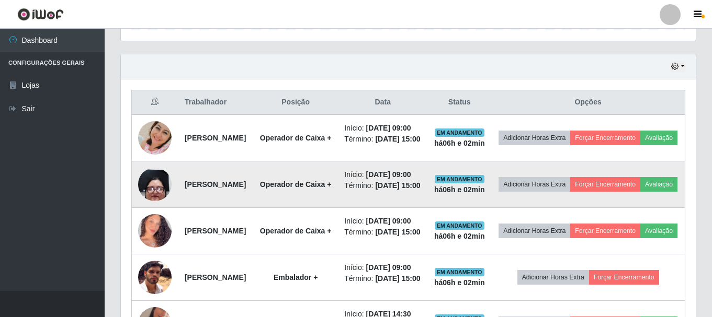
scroll to position [504, 0]
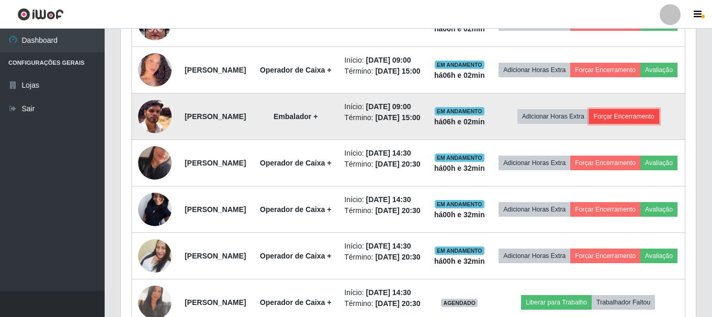
click at [624, 124] on button "Forçar Encerramento" at bounding box center [624, 116] width 70 height 15
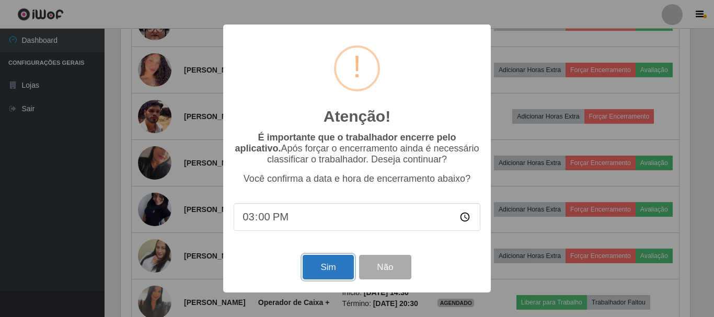
click at [321, 273] on button "Sim" at bounding box center [328, 267] width 51 height 25
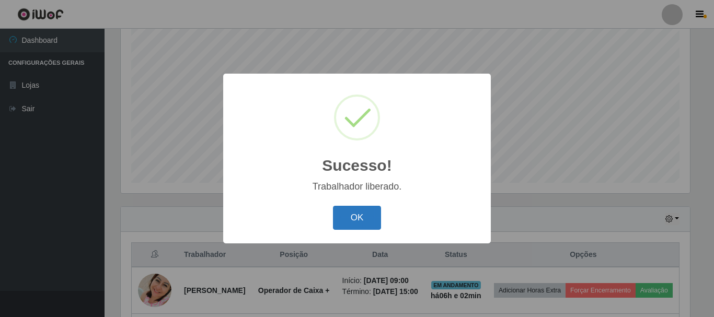
click at [371, 226] on button "OK" at bounding box center [357, 218] width 49 height 25
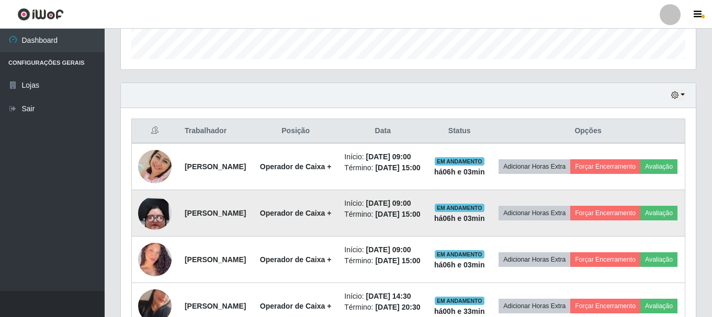
scroll to position [348, 0]
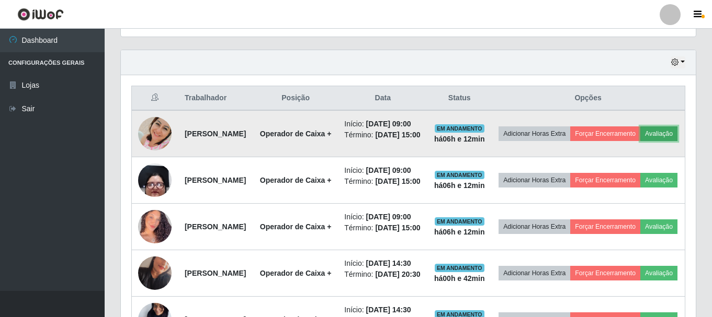
click at [640, 141] on button "Avaliação" at bounding box center [658, 134] width 37 height 15
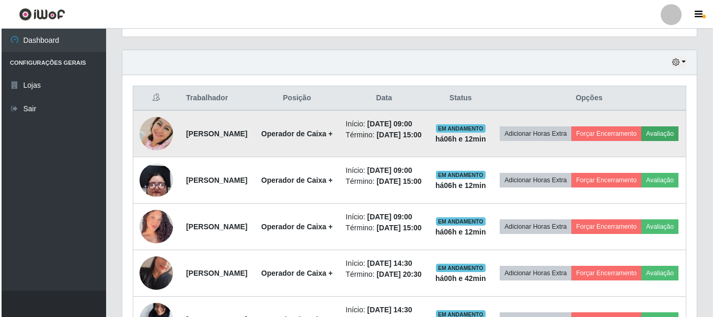
scroll to position [217, 569]
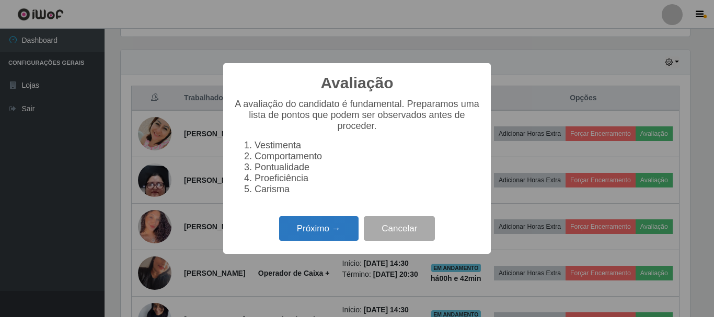
click at [311, 234] on button "Próximo →" at bounding box center [318, 228] width 79 height 25
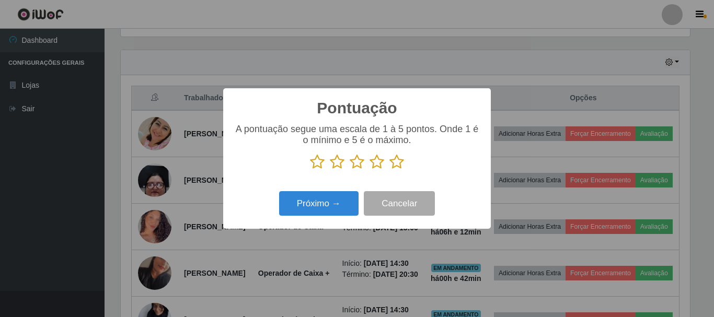
scroll to position [522579, 522227]
click at [396, 166] on icon at bounding box center [396, 162] width 15 height 16
click at [389, 170] on input "radio" at bounding box center [389, 170] width 0 height 0
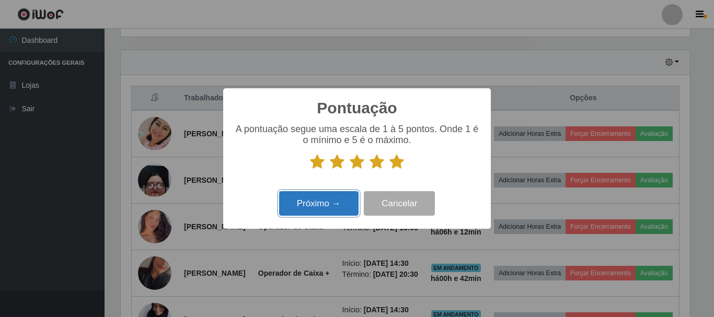
click at [314, 209] on button "Próximo →" at bounding box center [318, 203] width 79 height 25
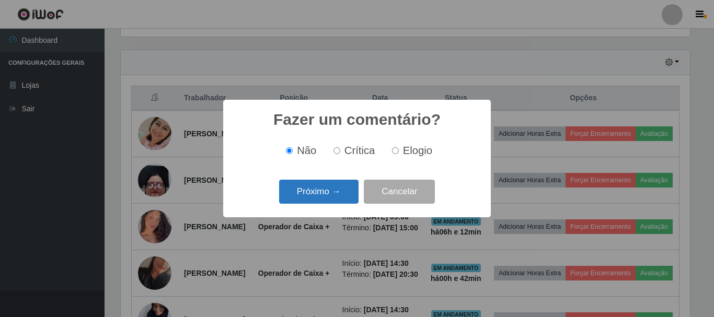
click at [323, 194] on button "Próximo →" at bounding box center [318, 192] width 79 height 25
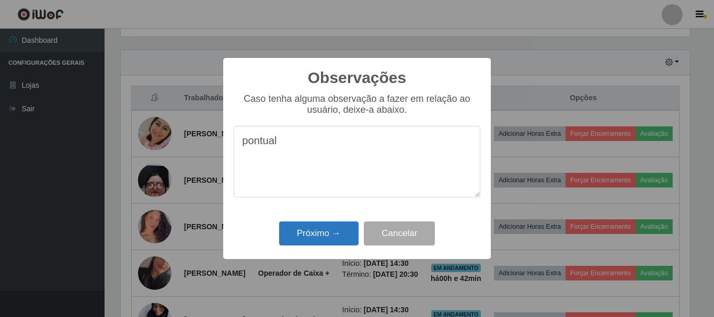
type textarea "pontual"
click at [306, 238] on button "Próximo →" at bounding box center [318, 234] width 79 height 25
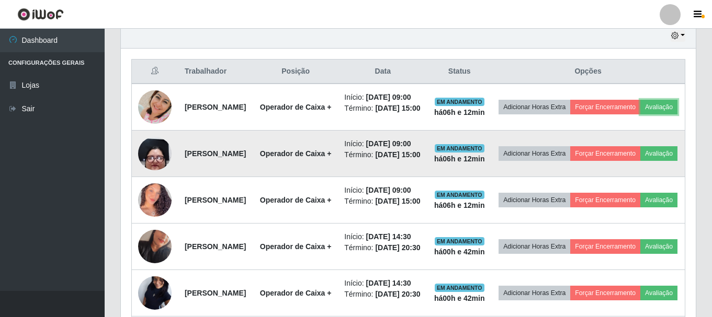
scroll to position [400, 0]
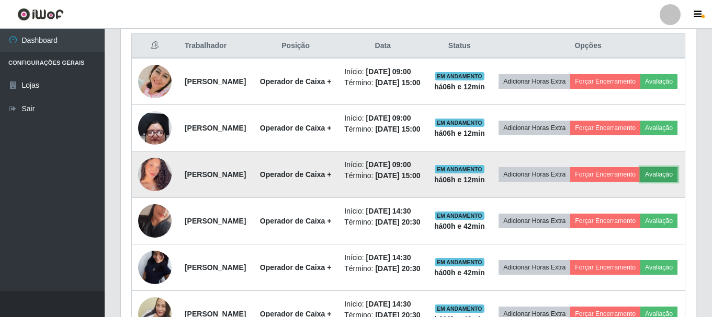
click at [640, 182] on button "Avaliação" at bounding box center [658, 174] width 37 height 15
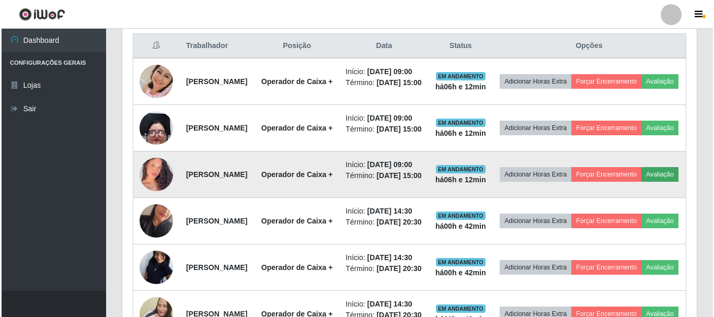
scroll to position [217, 569]
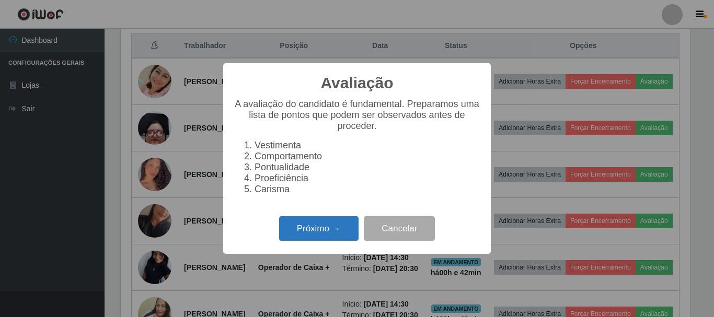
click at [325, 231] on button "Próximo →" at bounding box center [318, 228] width 79 height 25
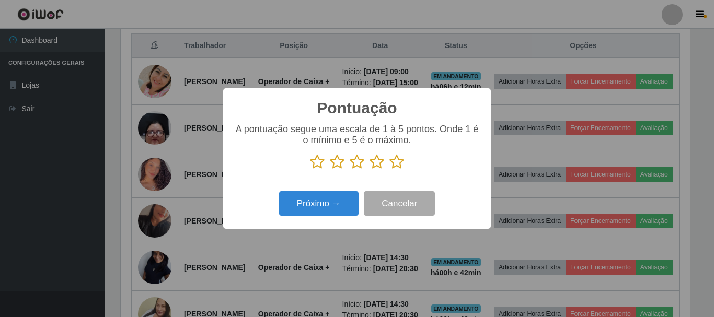
click at [376, 169] on icon at bounding box center [377, 162] width 15 height 16
click at [370, 170] on input "radio" at bounding box center [370, 170] width 0 height 0
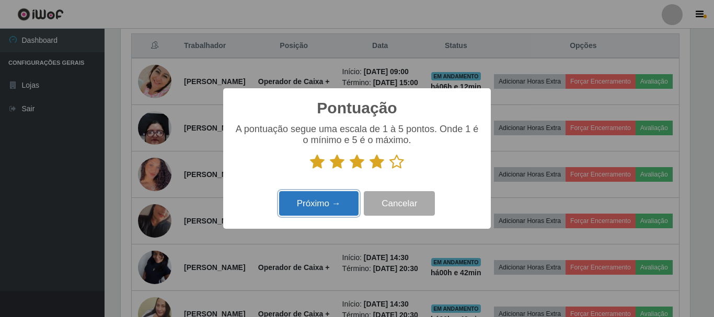
click at [329, 201] on button "Próximo →" at bounding box center [318, 203] width 79 height 25
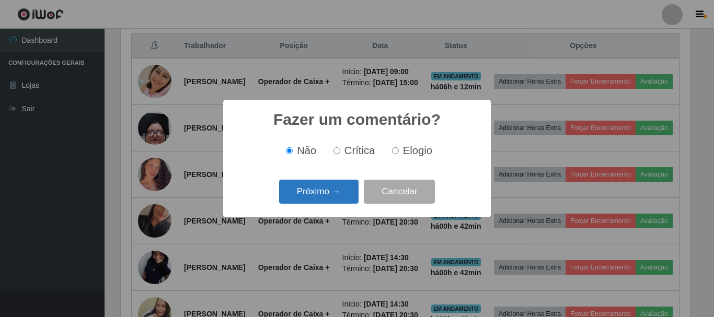
click at [327, 196] on button "Próximo →" at bounding box center [318, 192] width 79 height 25
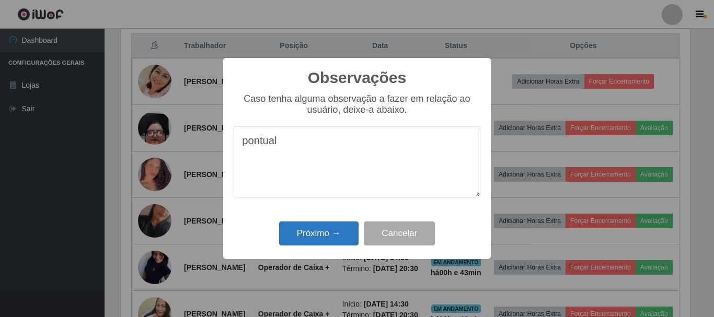
type textarea "pontual"
click at [316, 233] on button "Próximo →" at bounding box center [318, 234] width 79 height 25
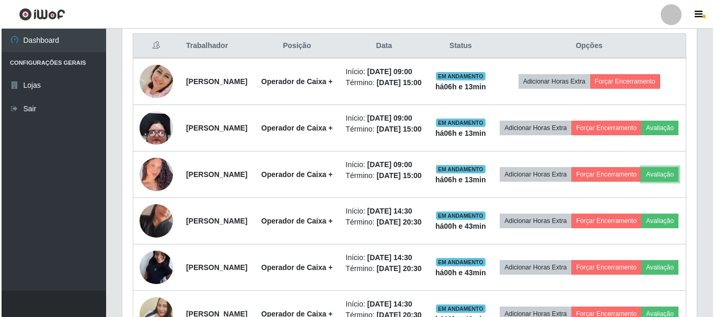
scroll to position [217, 575]
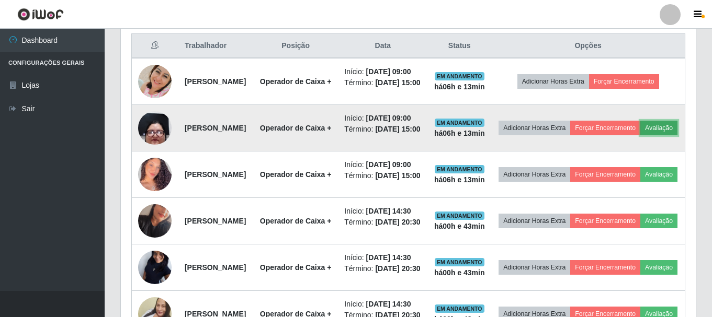
click at [640, 135] on button "Avaliação" at bounding box center [658, 128] width 37 height 15
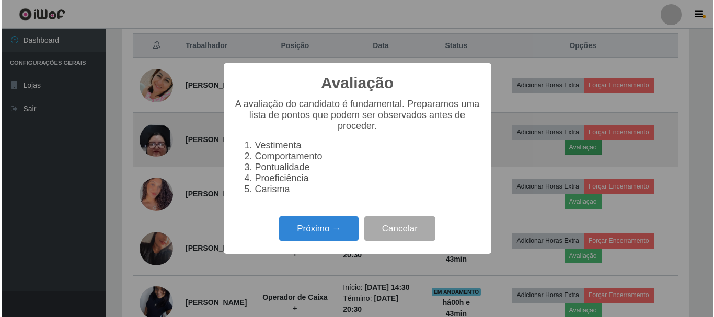
scroll to position [217, 569]
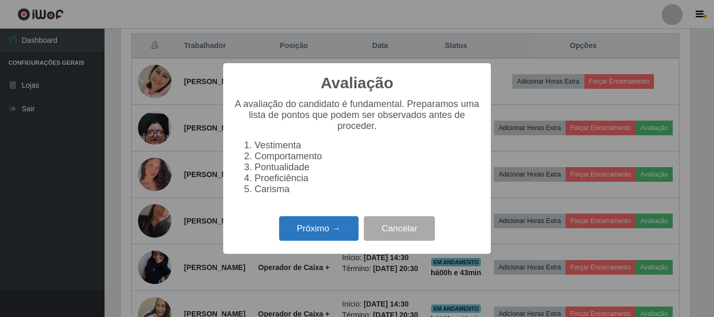
click at [325, 240] on button "Próximo →" at bounding box center [318, 228] width 79 height 25
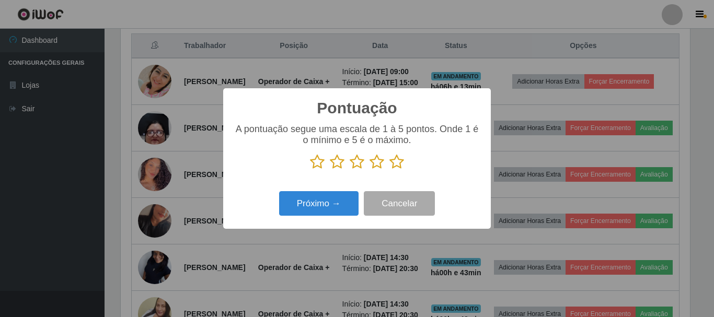
scroll to position [522579, 522227]
click at [393, 164] on icon at bounding box center [396, 162] width 15 height 16
click at [389, 170] on input "radio" at bounding box center [389, 170] width 0 height 0
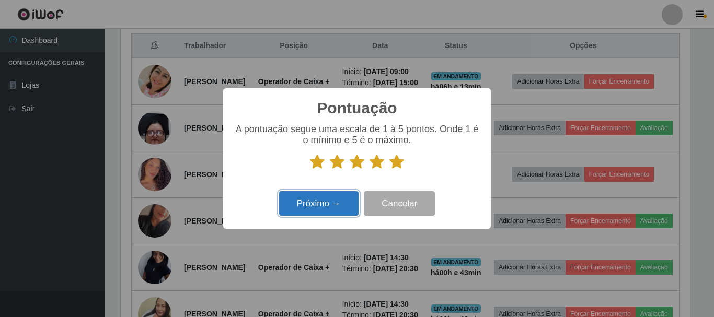
click at [342, 199] on button "Próximo →" at bounding box center [318, 203] width 79 height 25
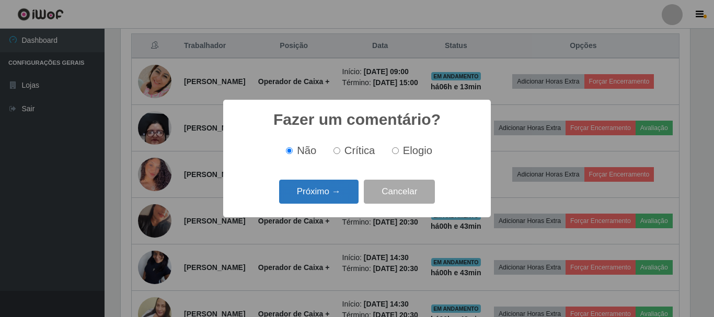
click at [324, 189] on button "Próximo →" at bounding box center [318, 192] width 79 height 25
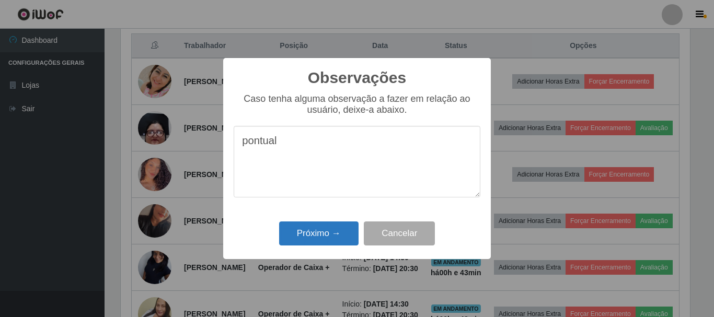
type textarea "pontual"
click at [325, 236] on button "Próximo →" at bounding box center [318, 234] width 79 height 25
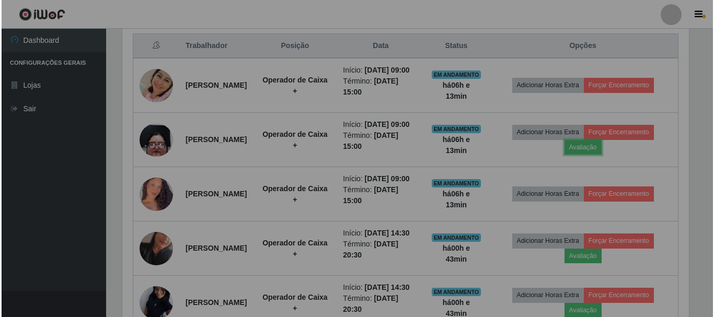
scroll to position [217, 575]
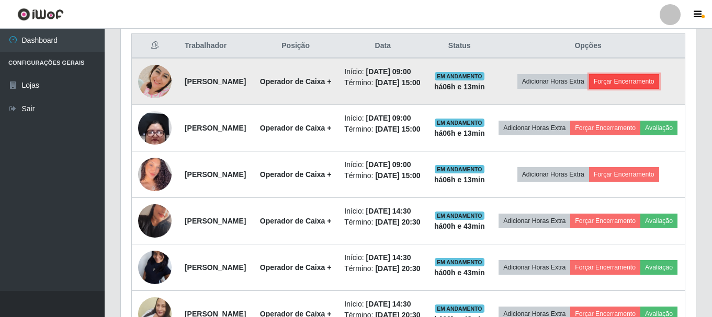
click at [644, 89] on button "Forçar Encerramento" at bounding box center [624, 81] width 70 height 15
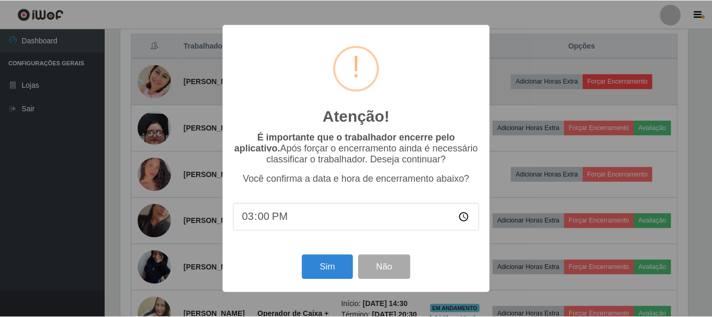
scroll to position [217, 569]
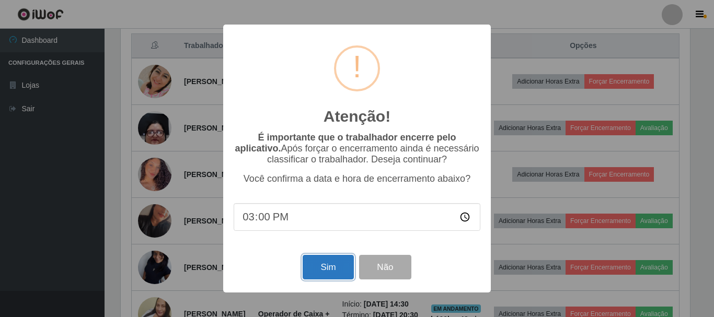
click at [328, 270] on button "Sim" at bounding box center [328, 267] width 51 height 25
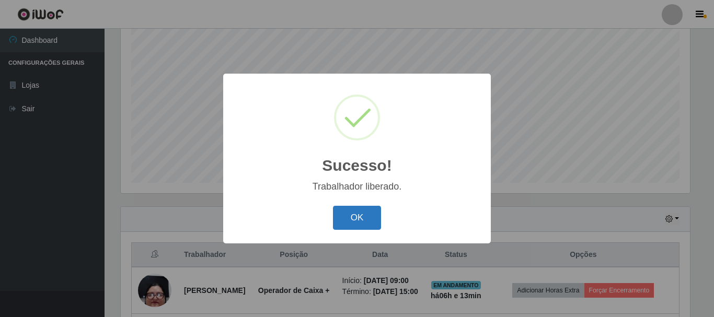
click at [349, 214] on button "OK" at bounding box center [357, 218] width 49 height 25
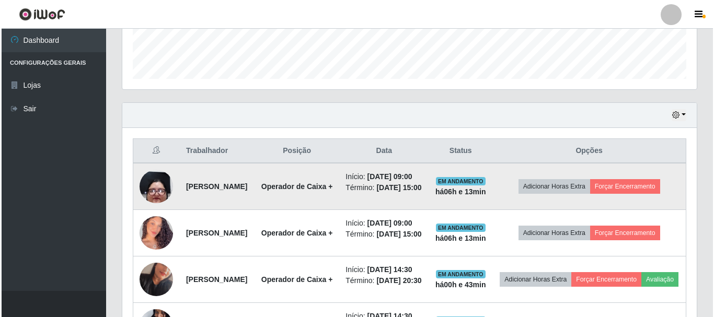
scroll to position [295, 0]
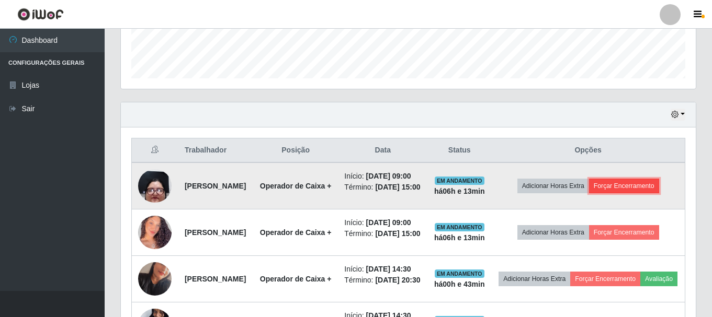
click at [643, 193] on button "Forçar Encerramento" at bounding box center [624, 186] width 70 height 15
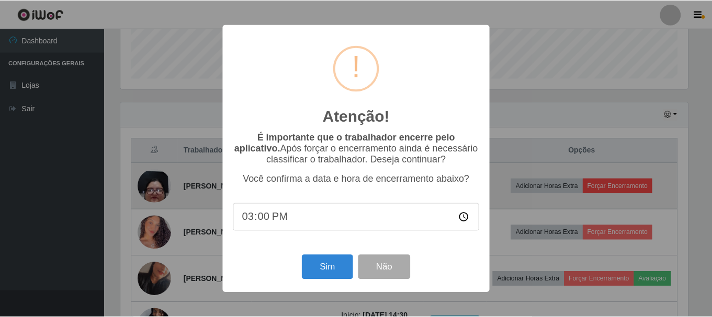
scroll to position [217, 569]
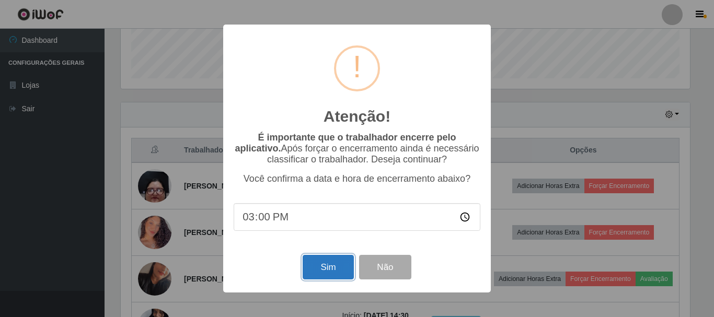
click at [315, 266] on button "Sim" at bounding box center [328, 267] width 51 height 25
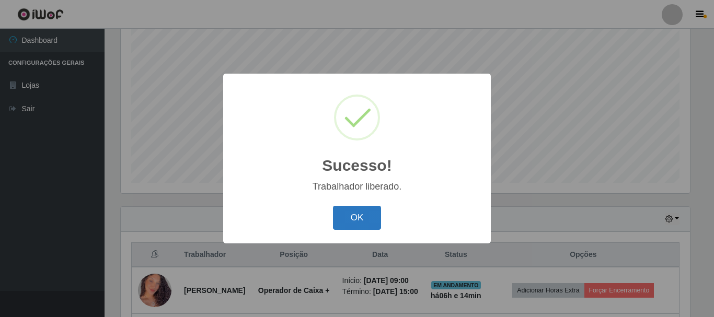
click at [354, 219] on button "OK" at bounding box center [357, 218] width 49 height 25
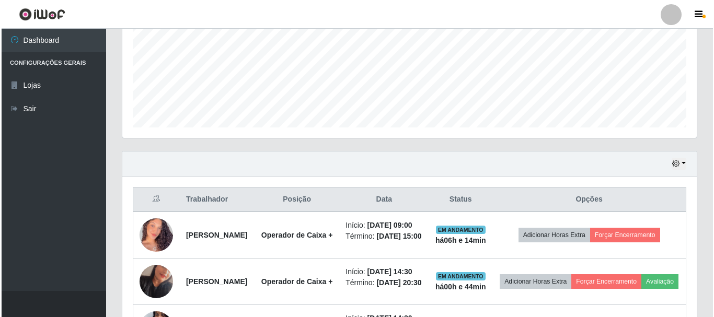
scroll to position [295, 0]
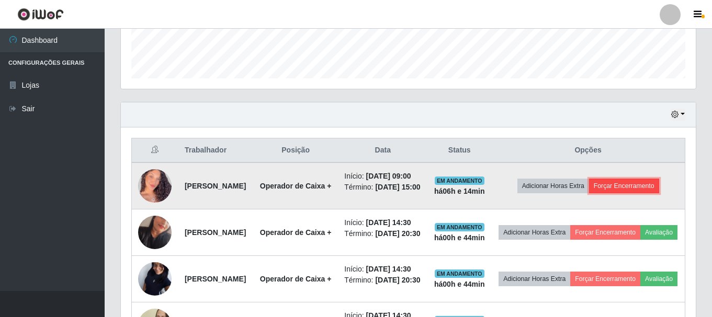
click at [643, 193] on button "Forçar Encerramento" at bounding box center [624, 186] width 70 height 15
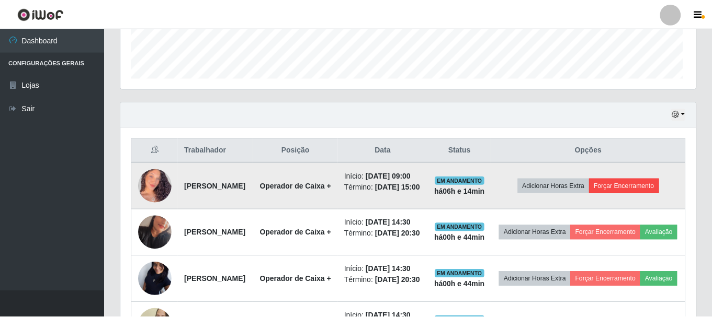
scroll to position [217, 569]
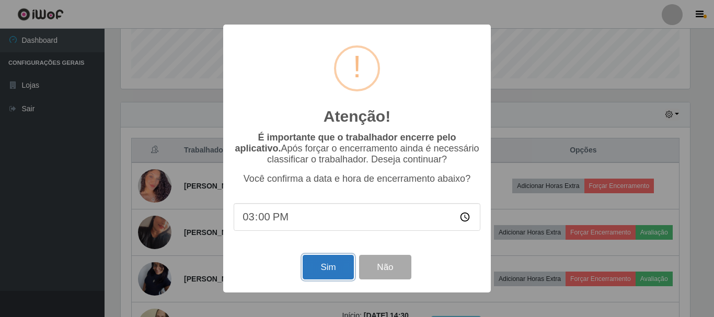
click at [330, 275] on button "Sim" at bounding box center [328, 267] width 51 height 25
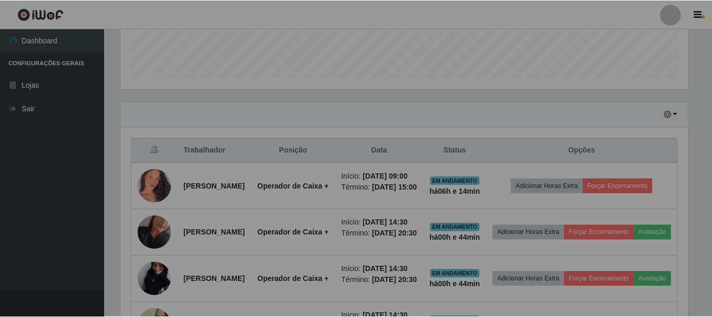
scroll to position [522579, 522222]
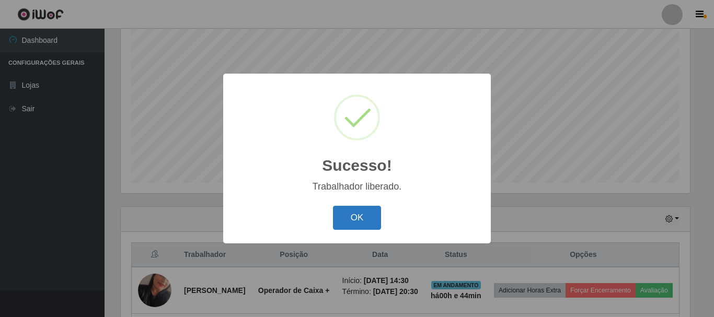
click at [352, 225] on button "OK" at bounding box center [357, 218] width 49 height 25
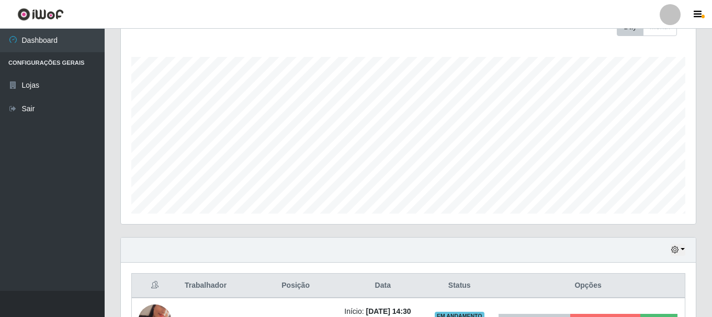
scroll to position [152, 0]
